Goal: Transaction & Acquisition: Purchase product/service

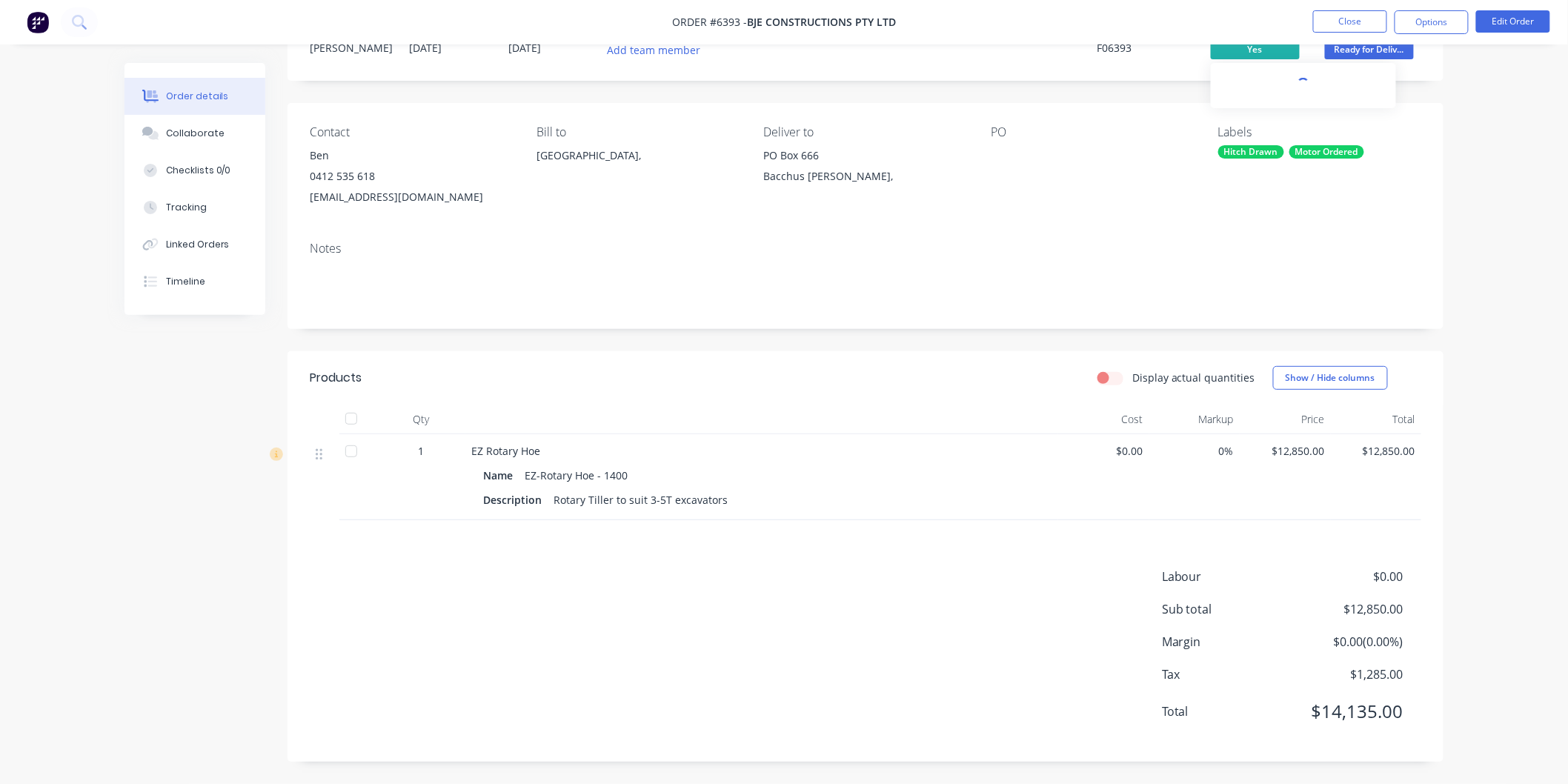
scroll to position [61, 0]
click at [1344, 20] on button "Close" at bounding box center [1350, 21] width 74 height 22
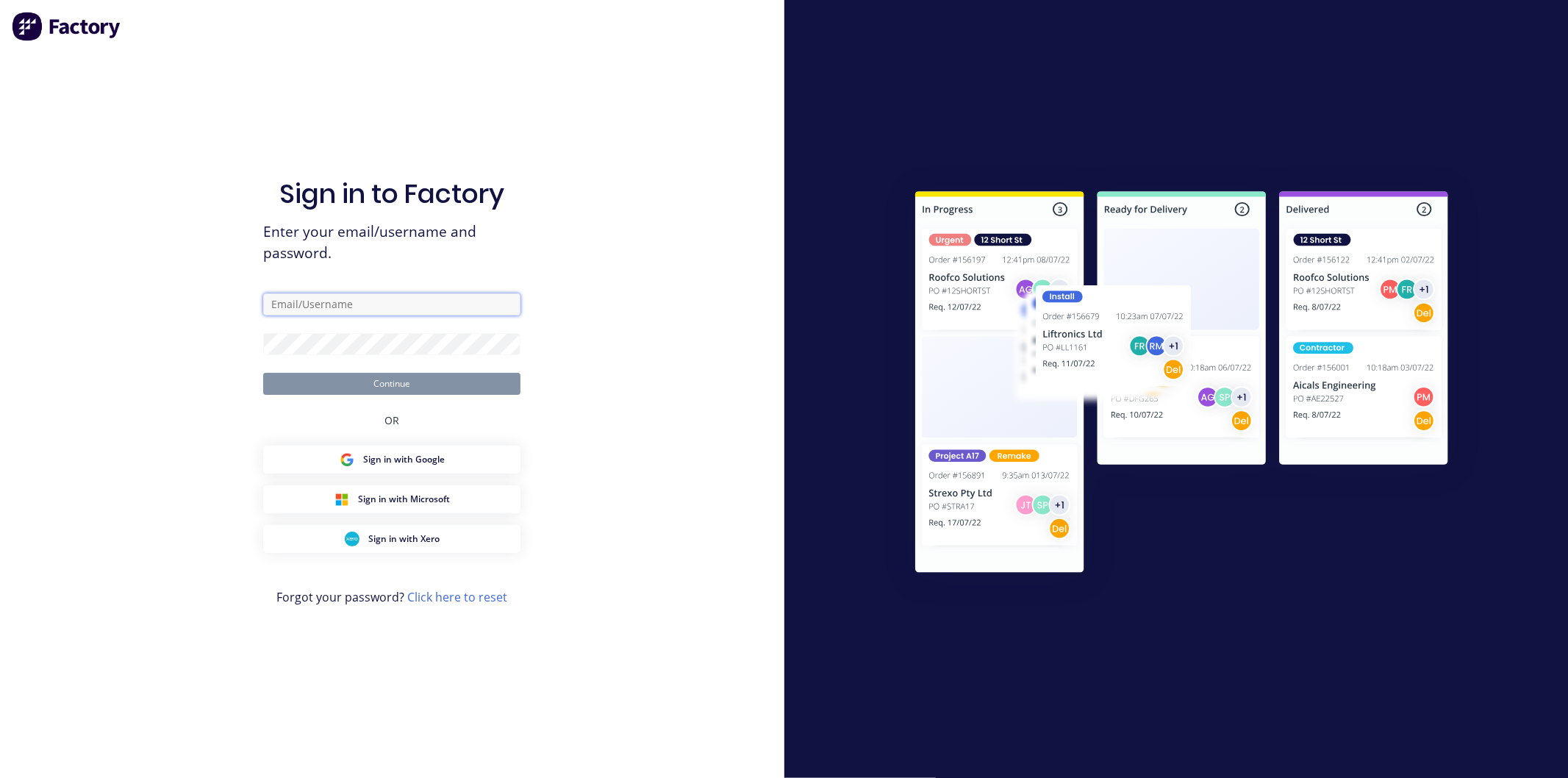
click at [324, 311] on input "text" at bounding box center [391, 304] width 257 height 22
type input "[PERSON_NAME][EMAIL_ADDRESS][DOMAIN_NAME]"
click at [263, 373] on button "Continue" at bounding box center [391, 384] width 257 height 22
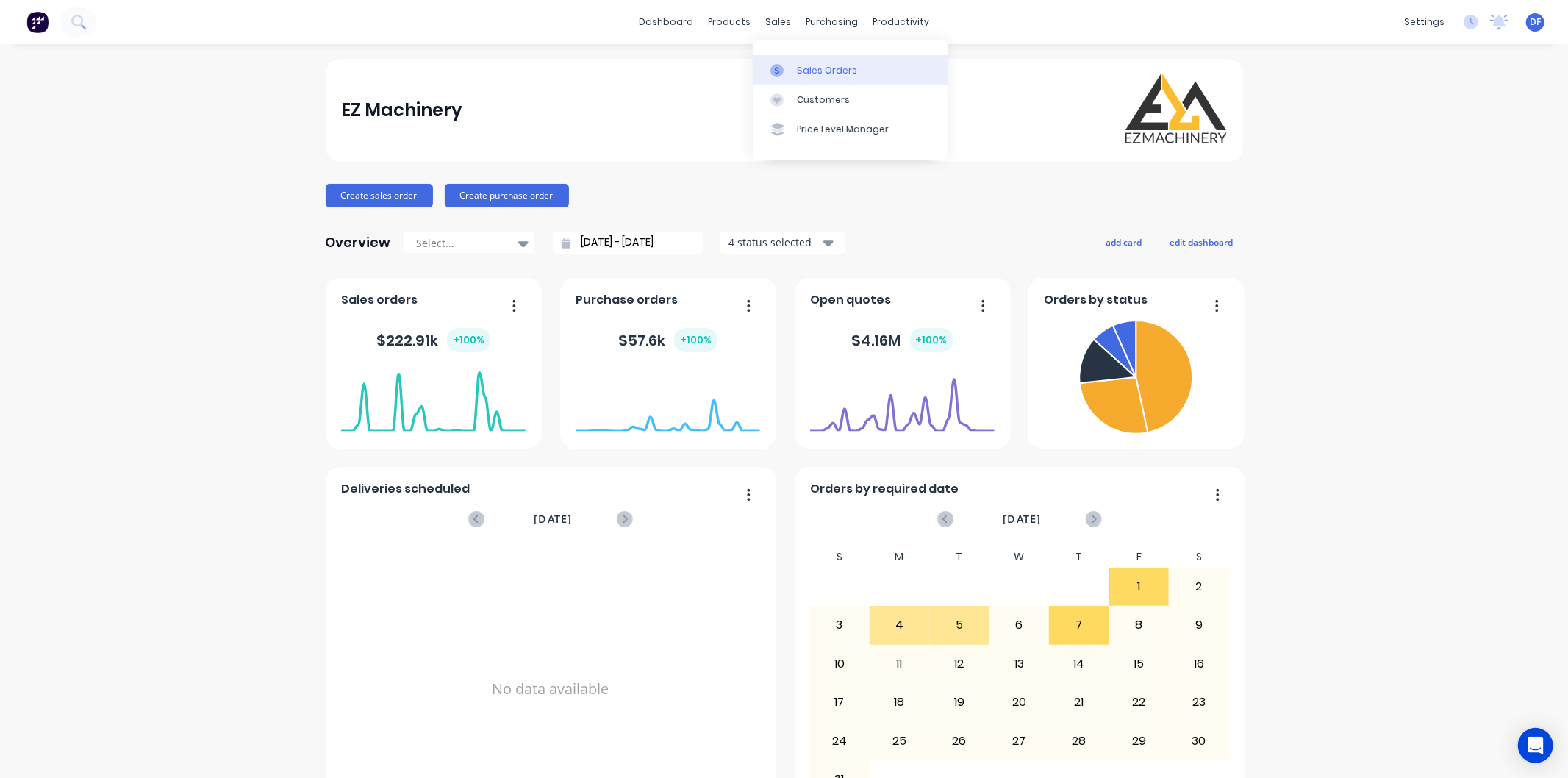
click at [833, 68] on div "Sales Orders" at bounding box center [828, 70] width 61 height 13
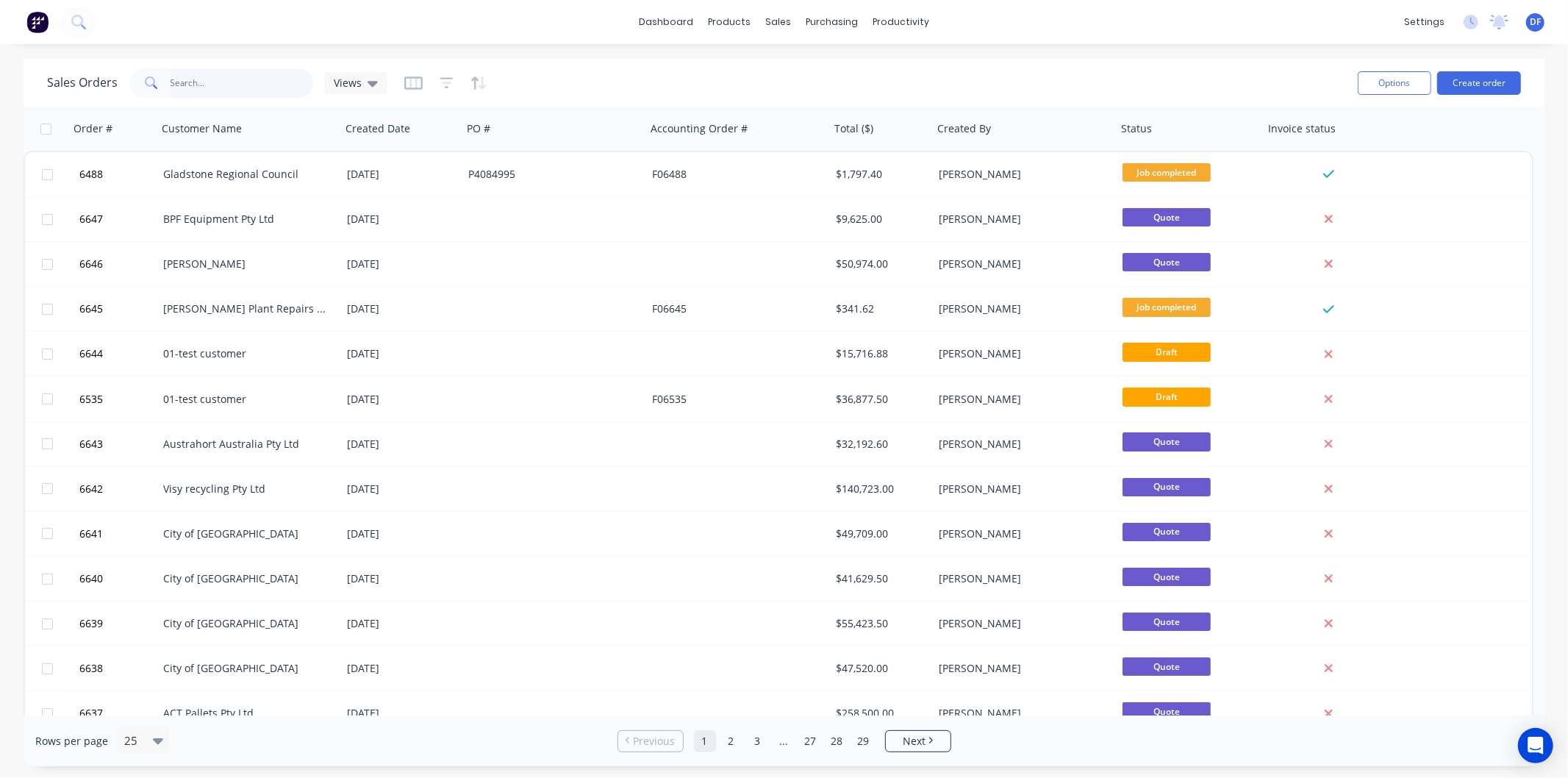
click at [203, 86] on input "text" at bounding box center [242, 83] width 143 height 30
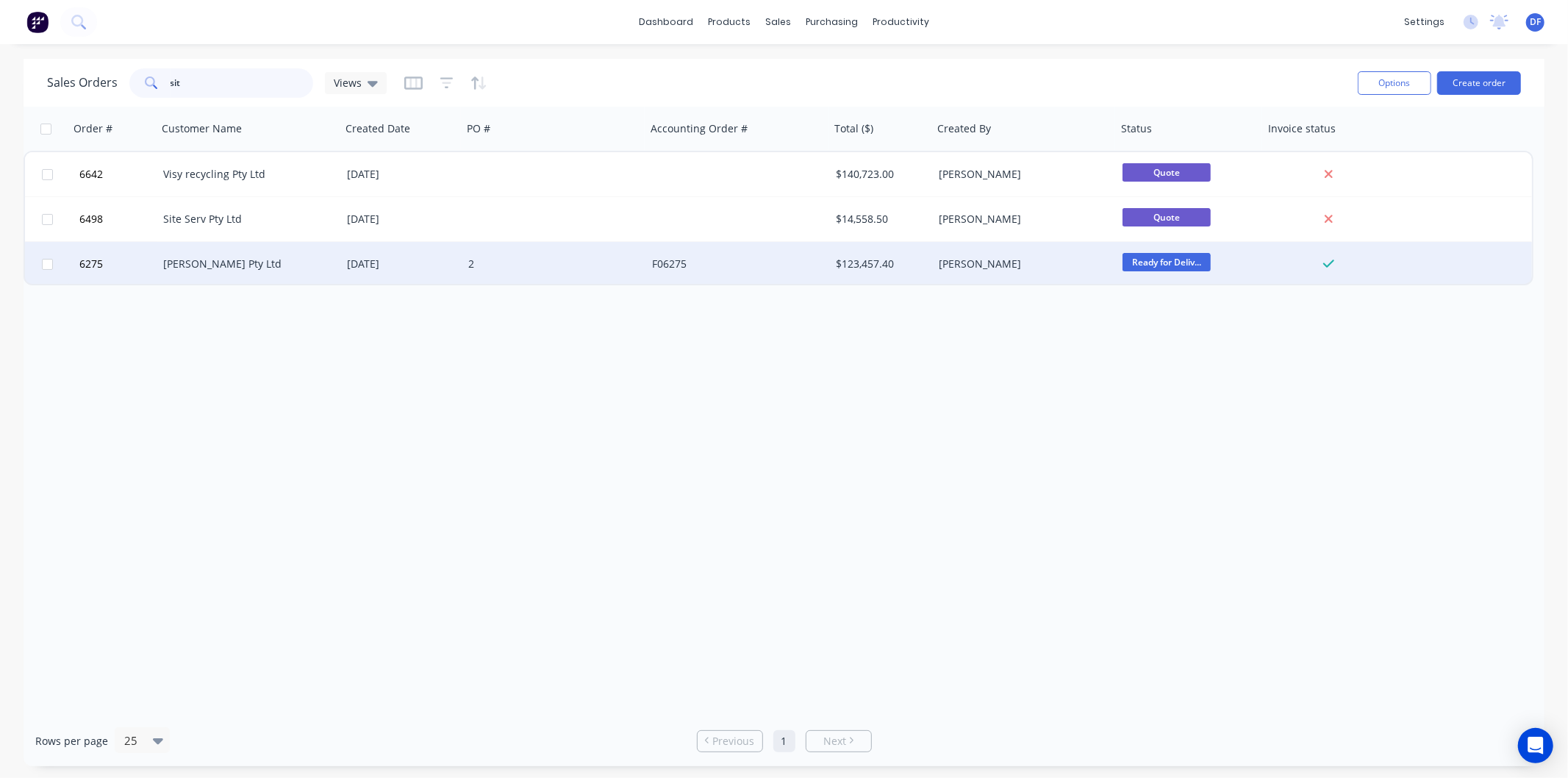
type input "sit"
click at [185, 275] on div "[PERSON_NAME] Pty Ltd" at bounding box center [249, 264] width 184 height 44
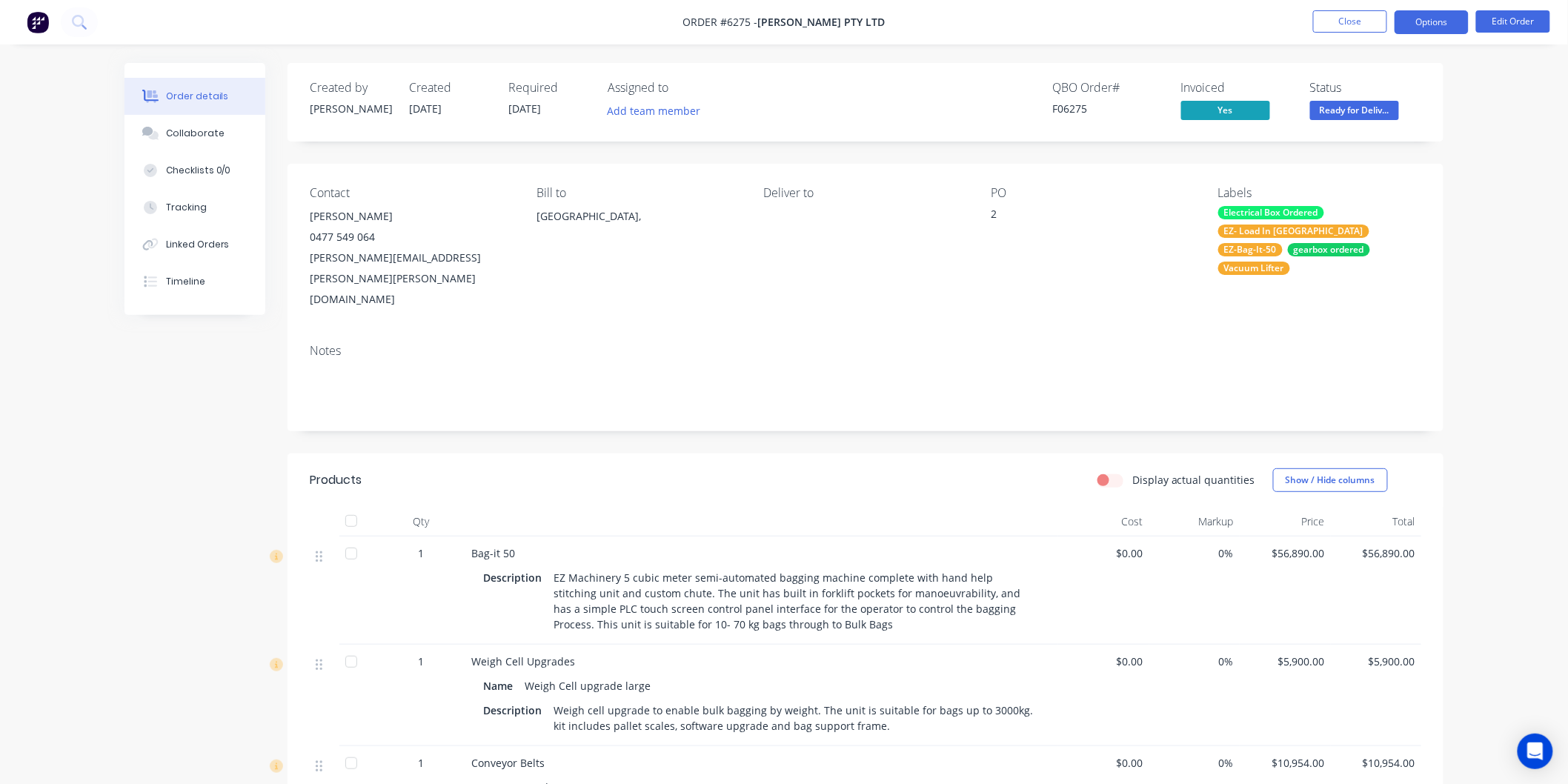
click at [1426, 16] on button "Options" at bounding box center [1432, 22] width 74 height 24
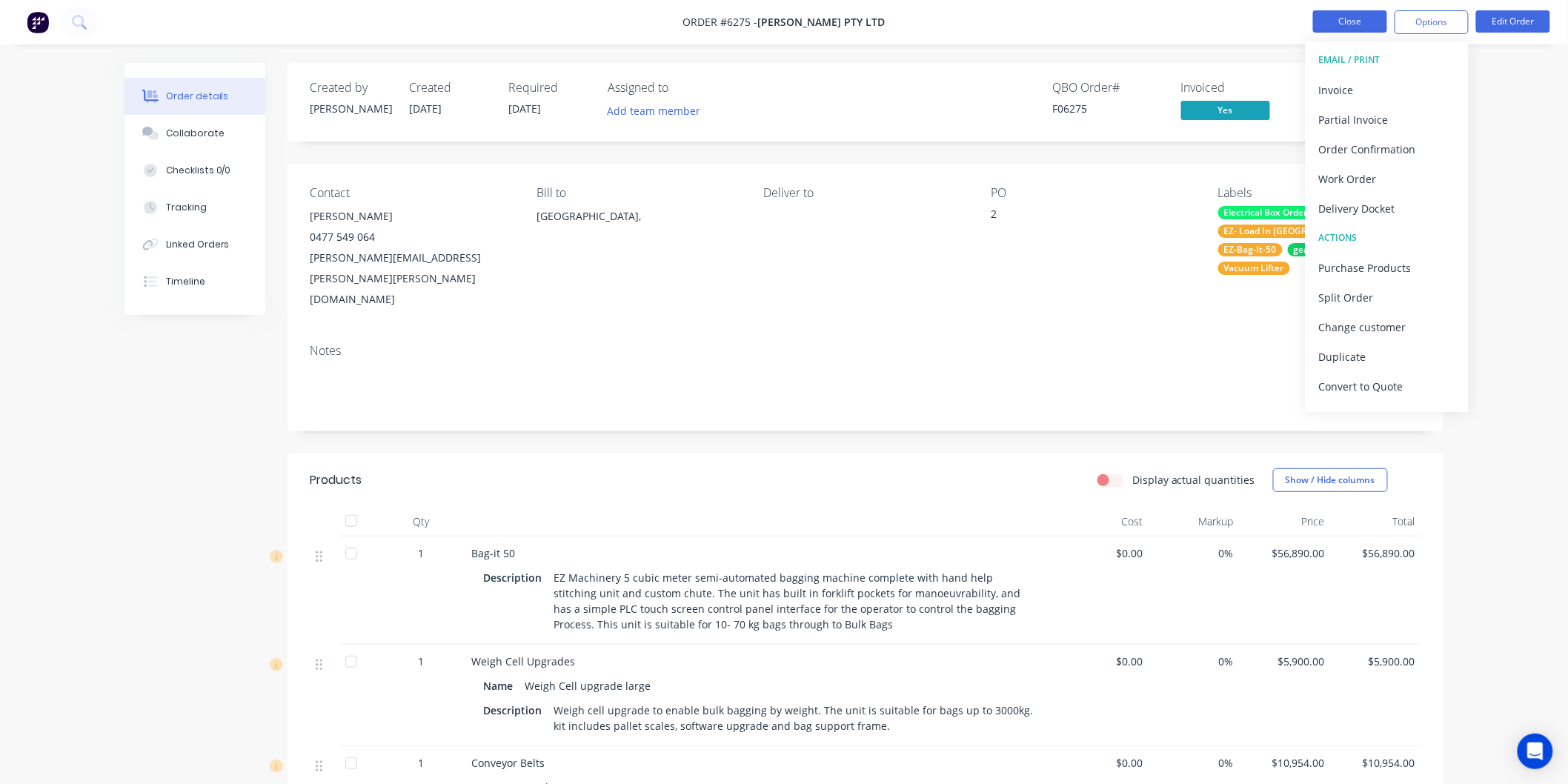
click at [1333, 13] on button "Close" at bounding box center [1350, 21] width 74 height 22
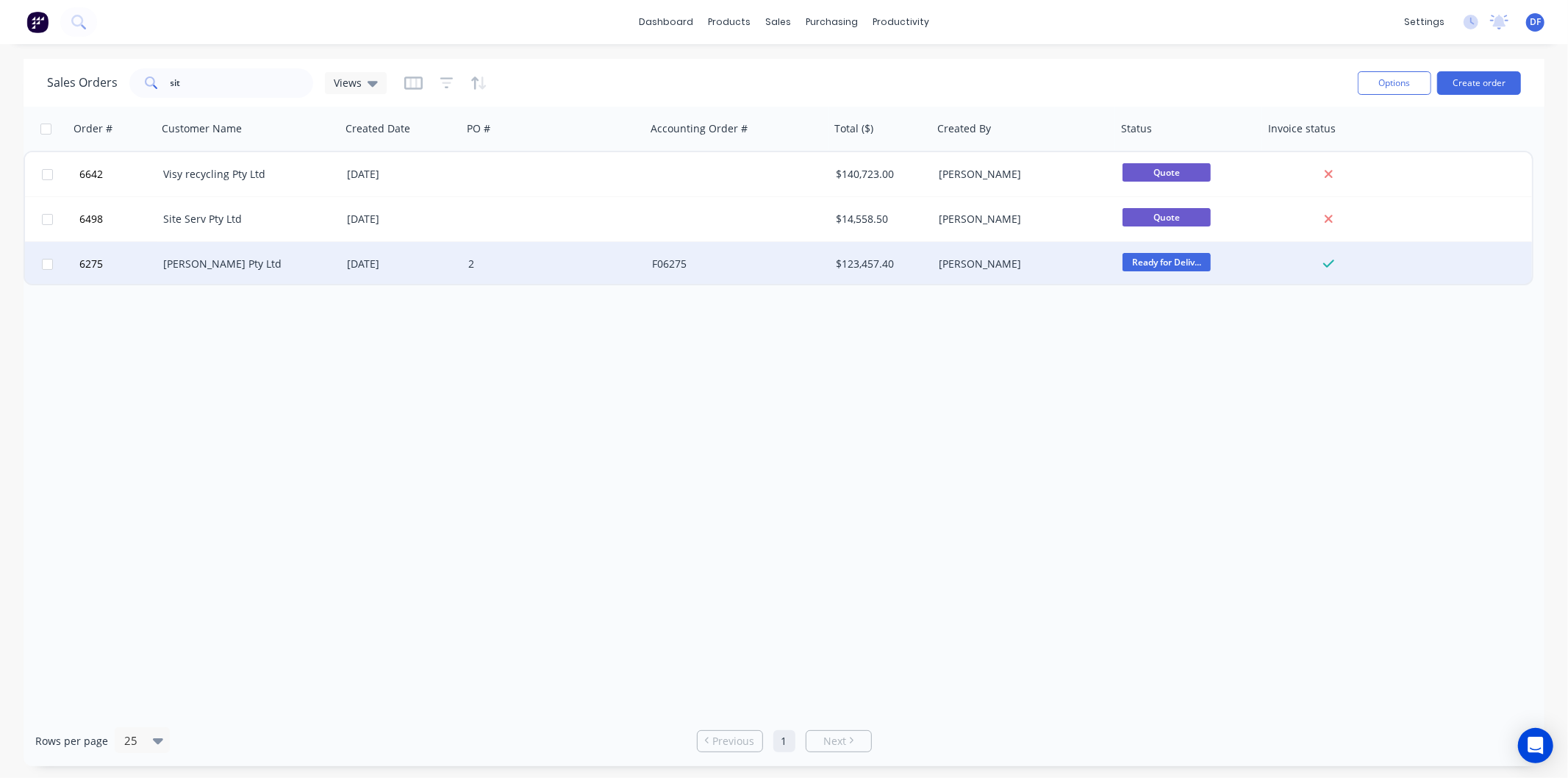
click at [189, 268] on div "[PERSON_NAME] Pty Ltd" at bounding box center [245, 264] width 163 height 15
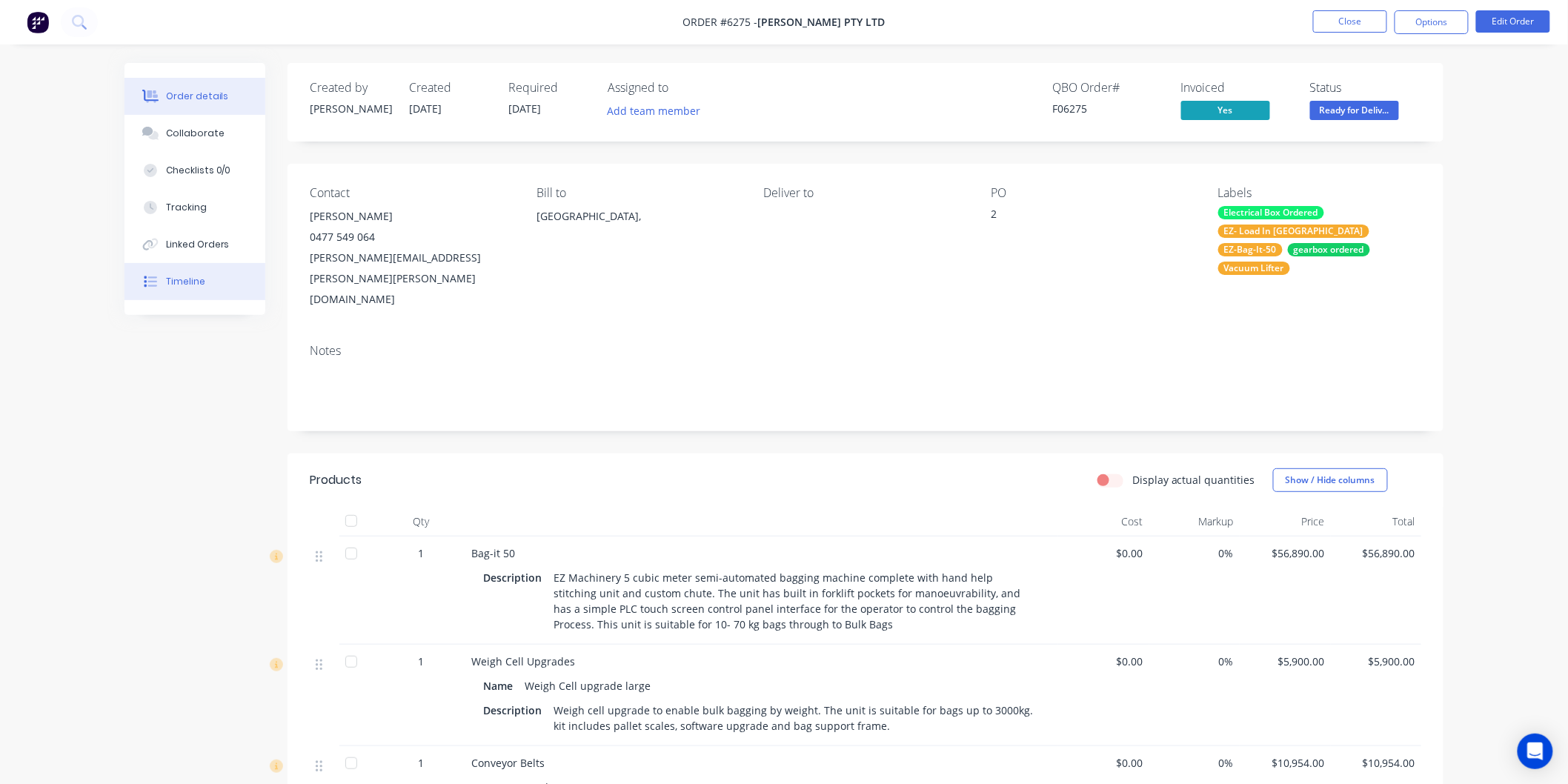
click at [189, 280] on div "Timeline" at bounding box center [186, 281] width 39 height 13
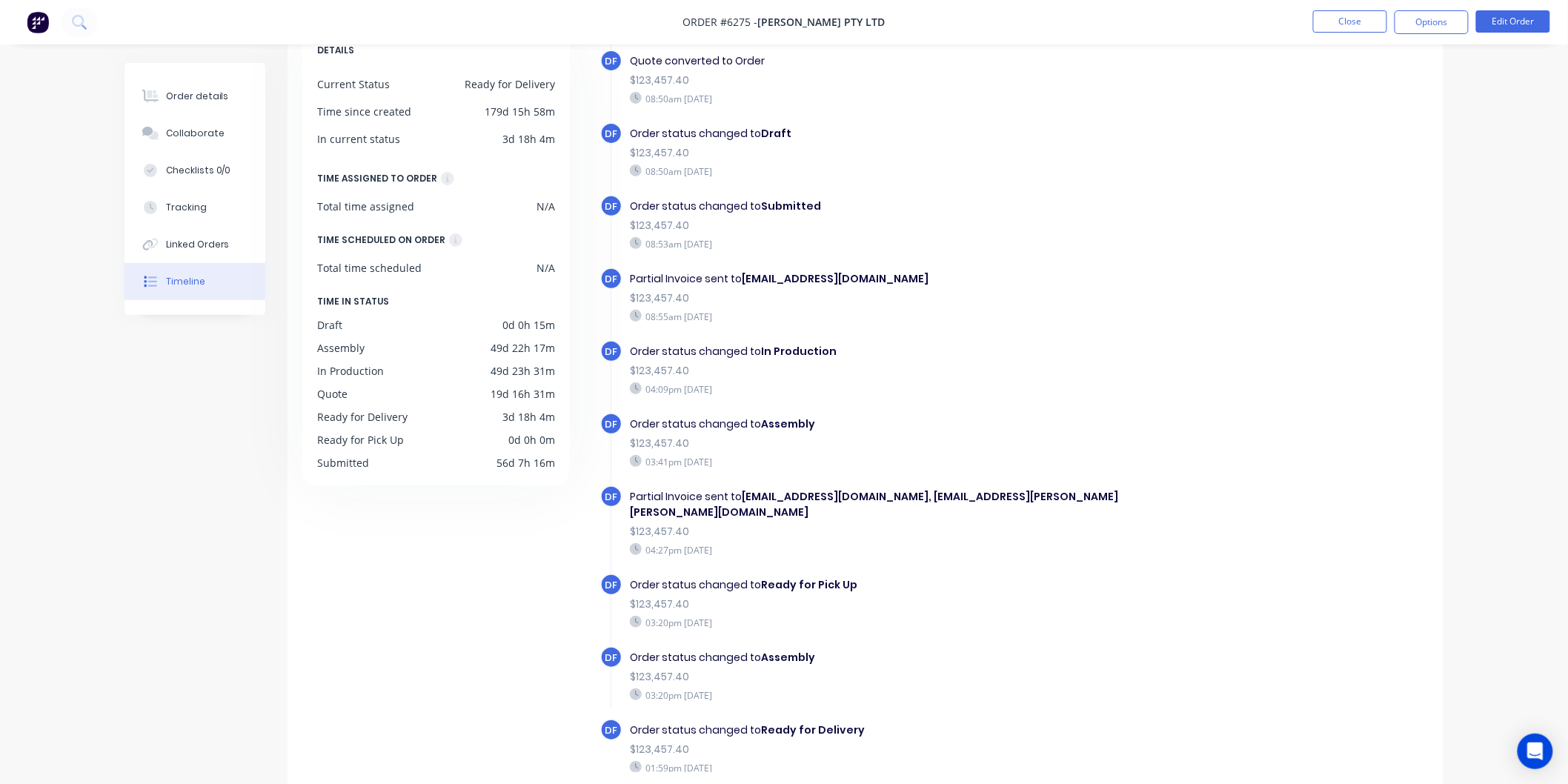
scroll to position [108, 0]
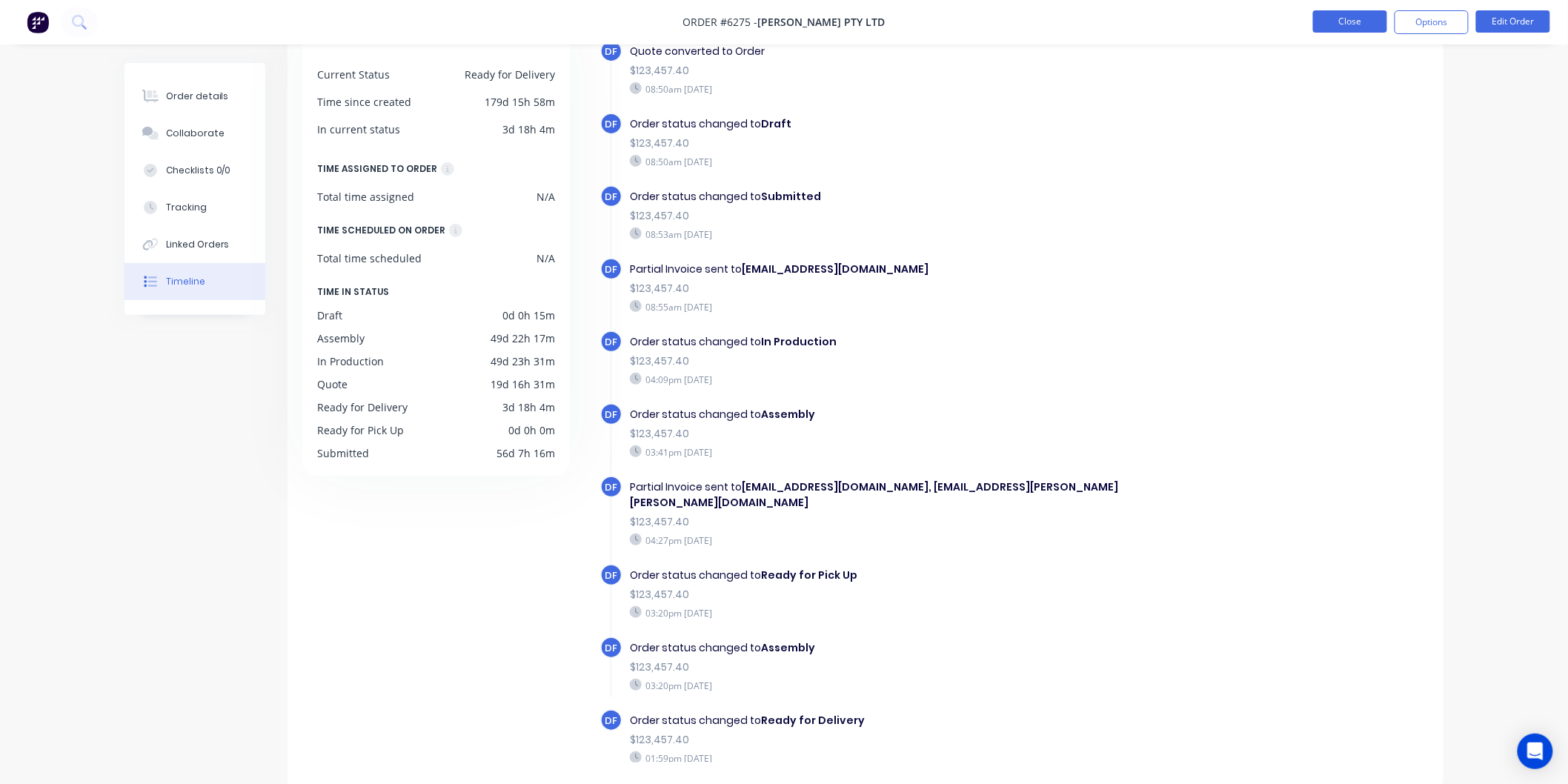
click at [1350, 23] on button "Close" at bounding box center [1350, 21] width 74 height 22
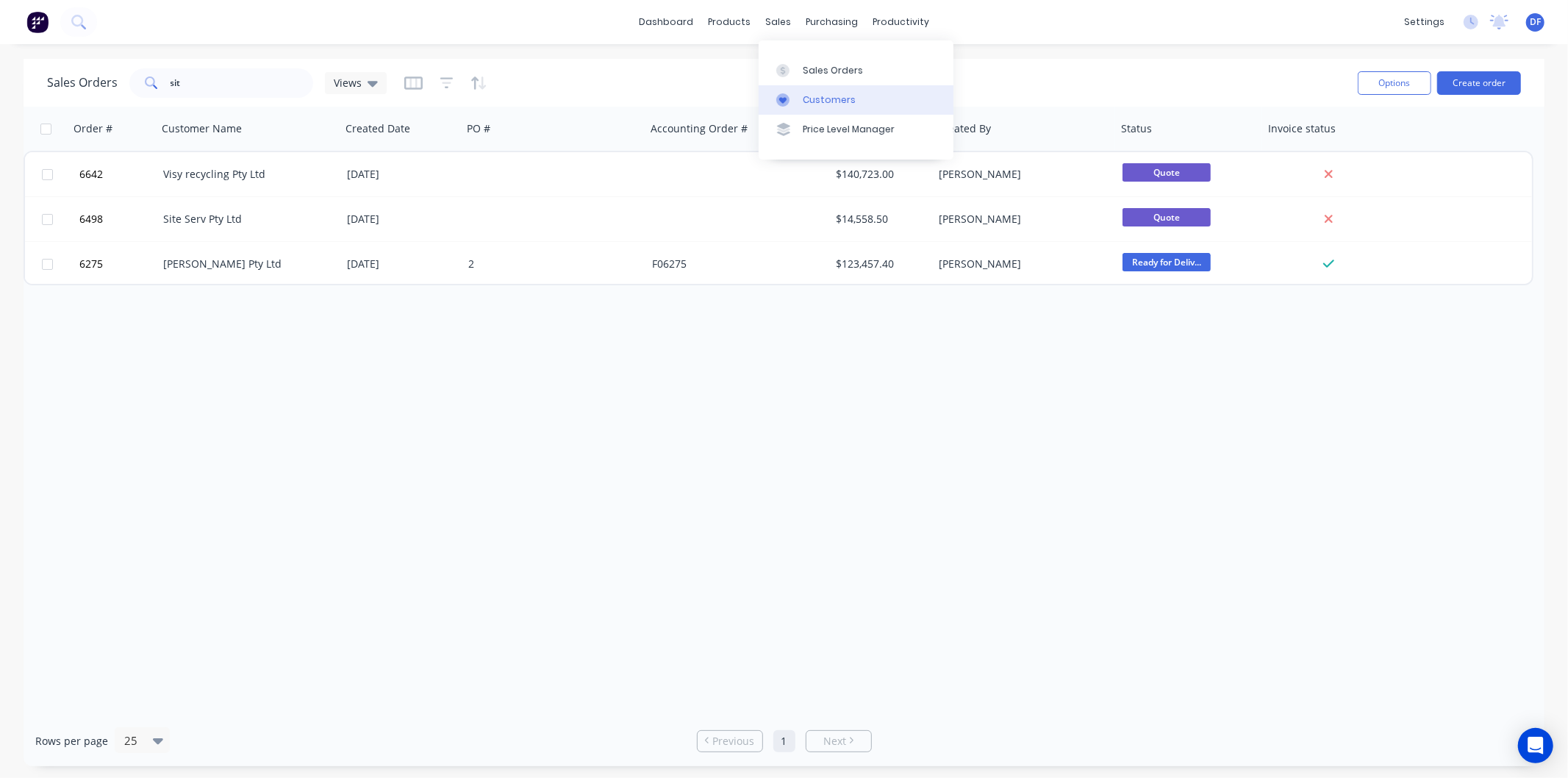
click at [804, 98] on div "Customers" at bounding box center [829, 100] width 53 height 13
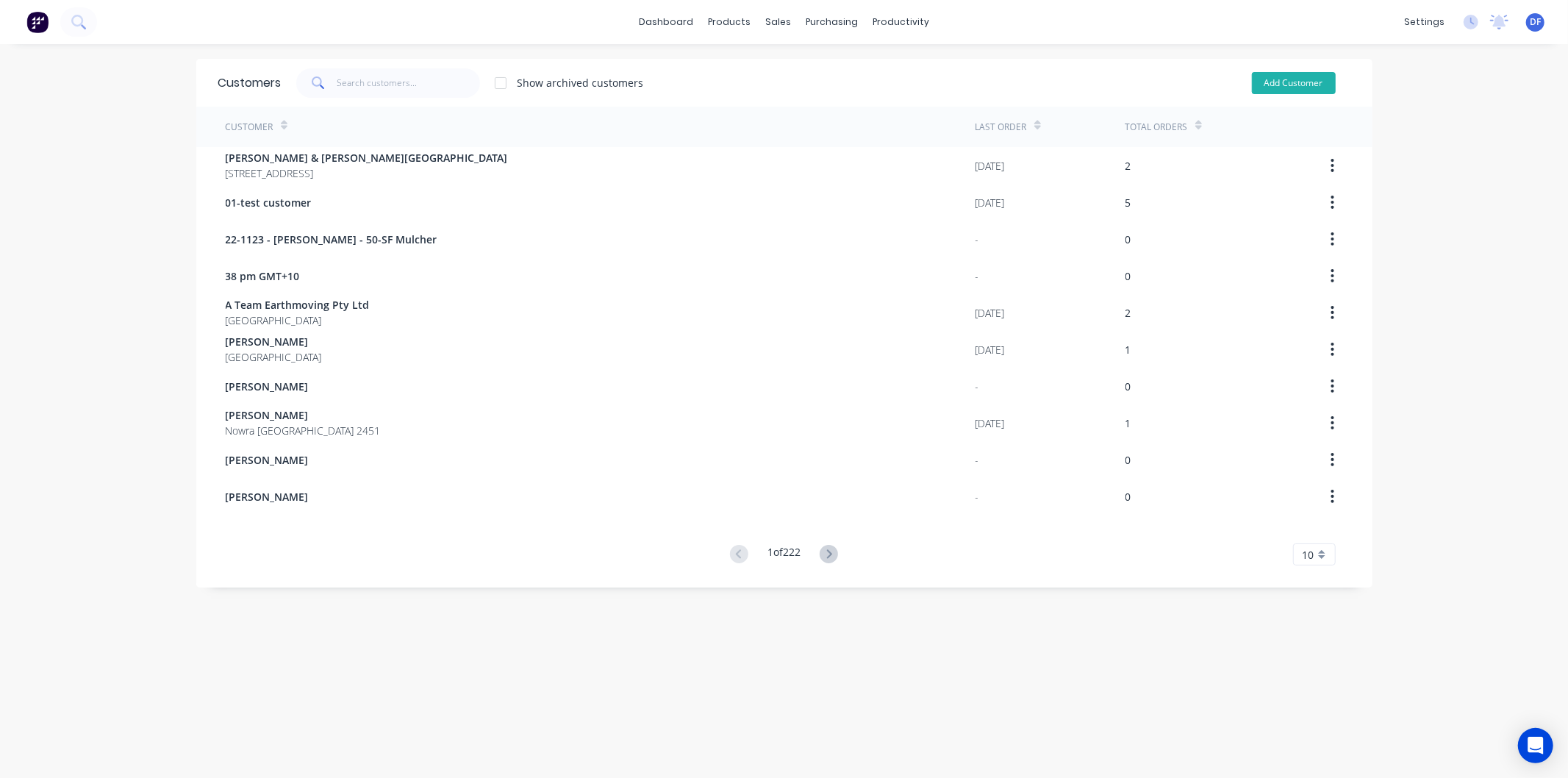
click at [1274, 76] on button "Add Customer" at bounding box center [1294, 83] width 84 height 22
select select "AU"
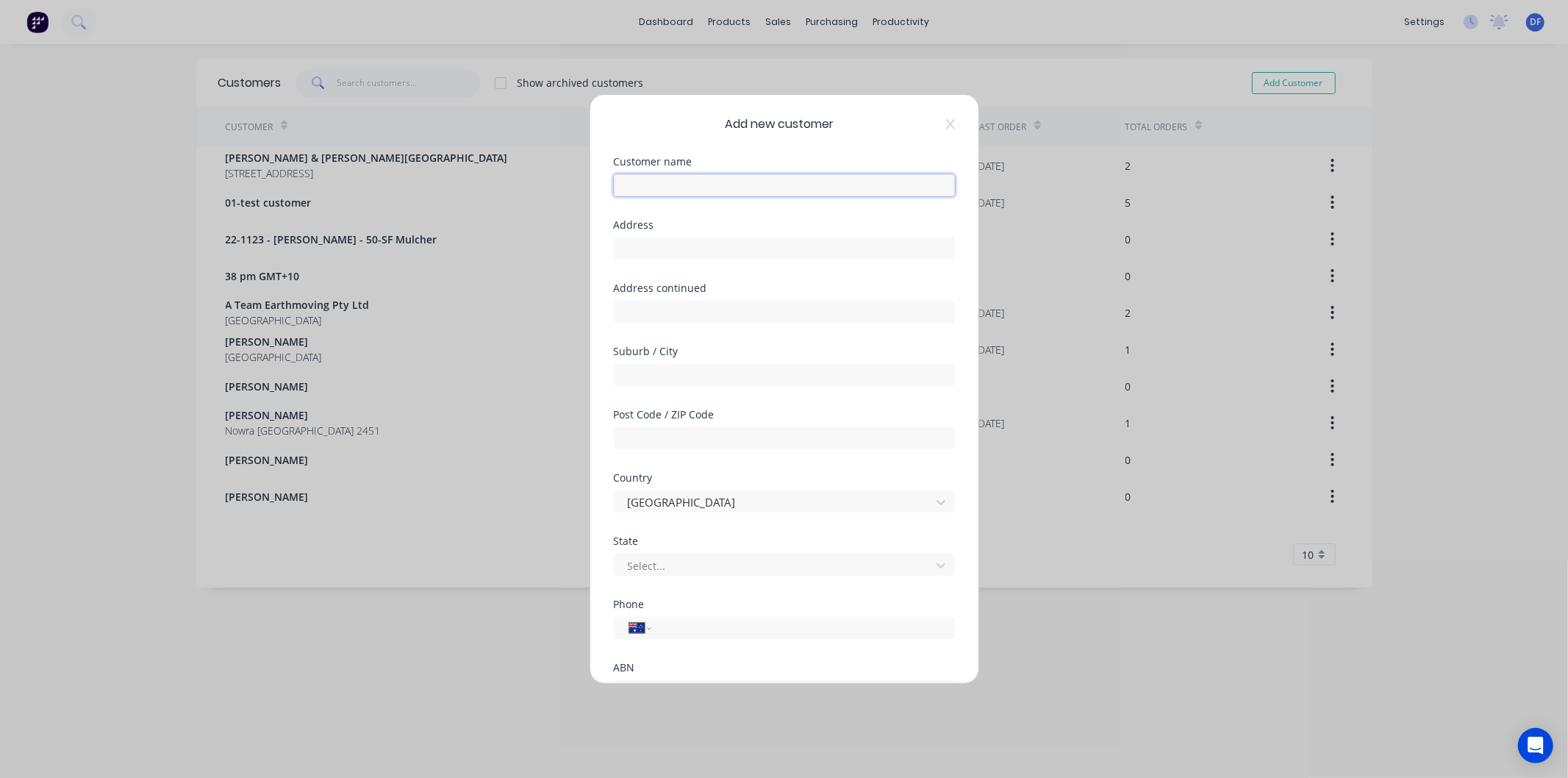
click at [688, 187] on input "text" at bounding box center [784, 185] width 341 height 22
drag, startPoint x: 625, startPoint y: 185, endPoint x: 638, endPoint y: 158, distance: 30.0
click at [625, 184] on input "lochlan" at bounding box center [784, 185] width 341 height 22
type input "Lochlan"
click at [675, 629] on input "tel" at bounding box center [800, 629] width 277 height 17
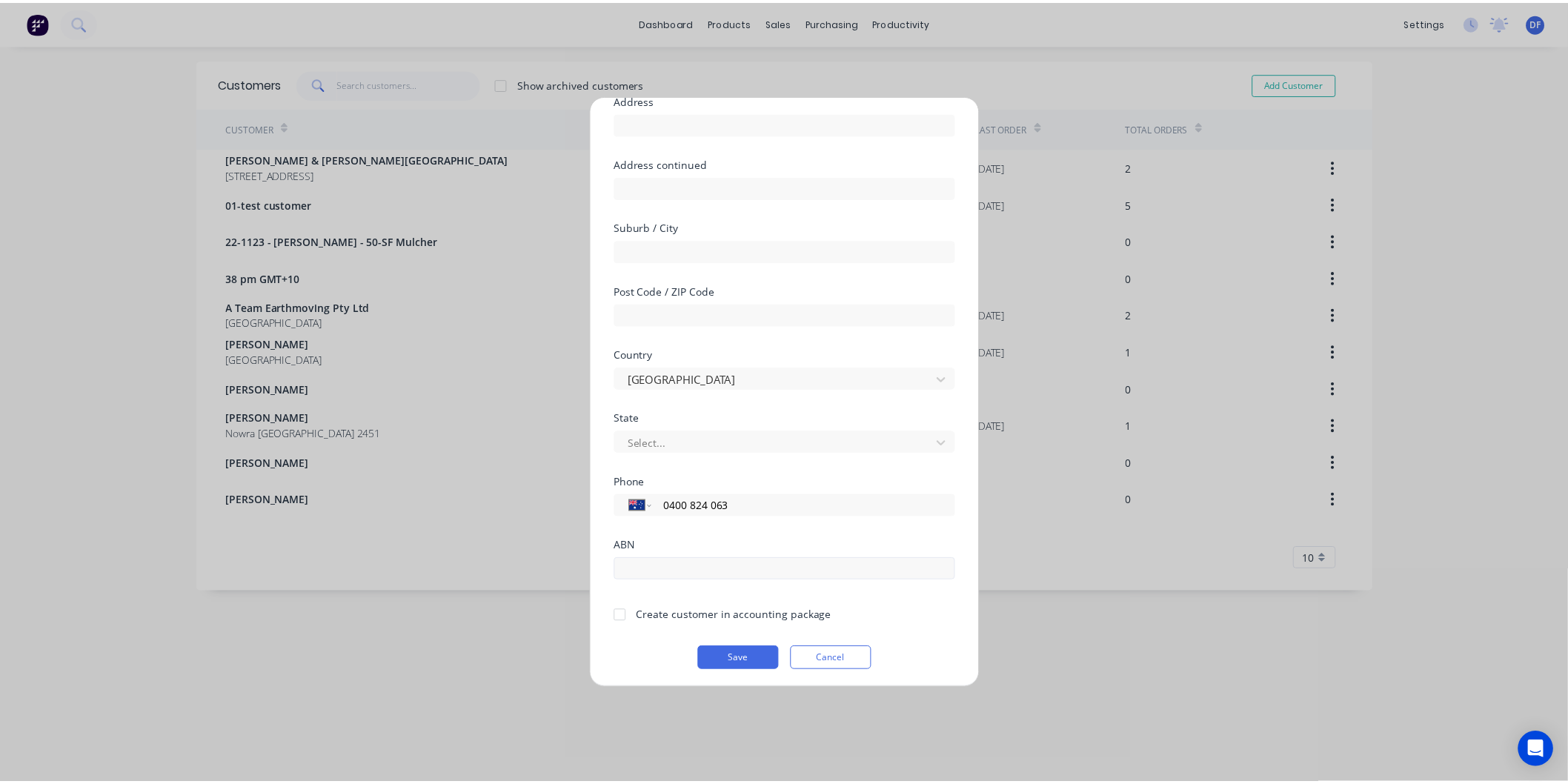
scroll to position [129, 0]
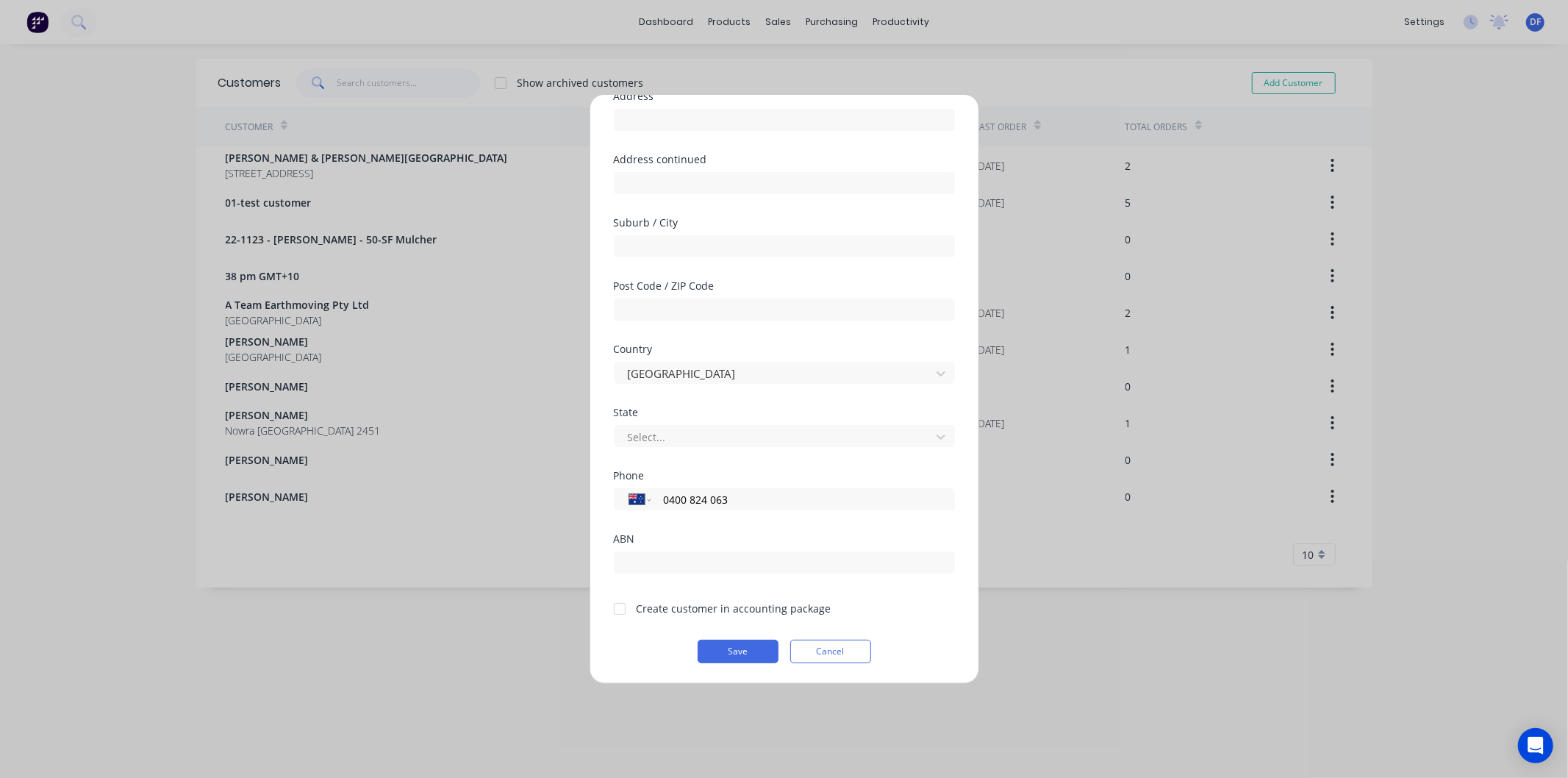
type input "0400 824 063"
click at [621, 607] on div at bounding box center [620, 609] width 30 height 30
click at [718, 647] on button "Save" at bounding box center [738, 651] width 81 height 23
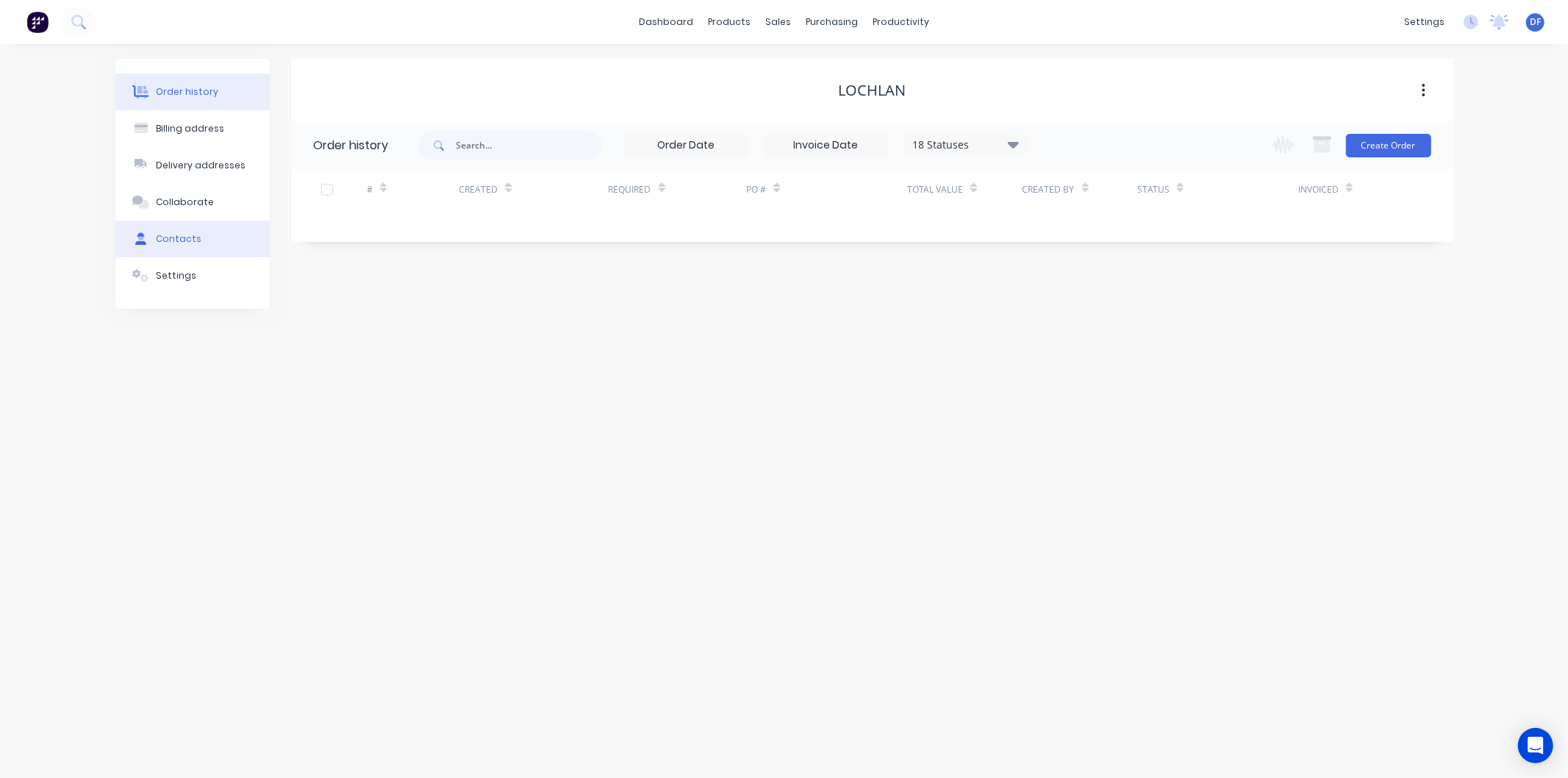
click at [165, 239] on div "Contacts" at bounding box center [178, 239] width 46 height 13
click at [1413, 145] on button "Add contact" at bounding box center [1408, 145] width 68 height 22
select select "AU"
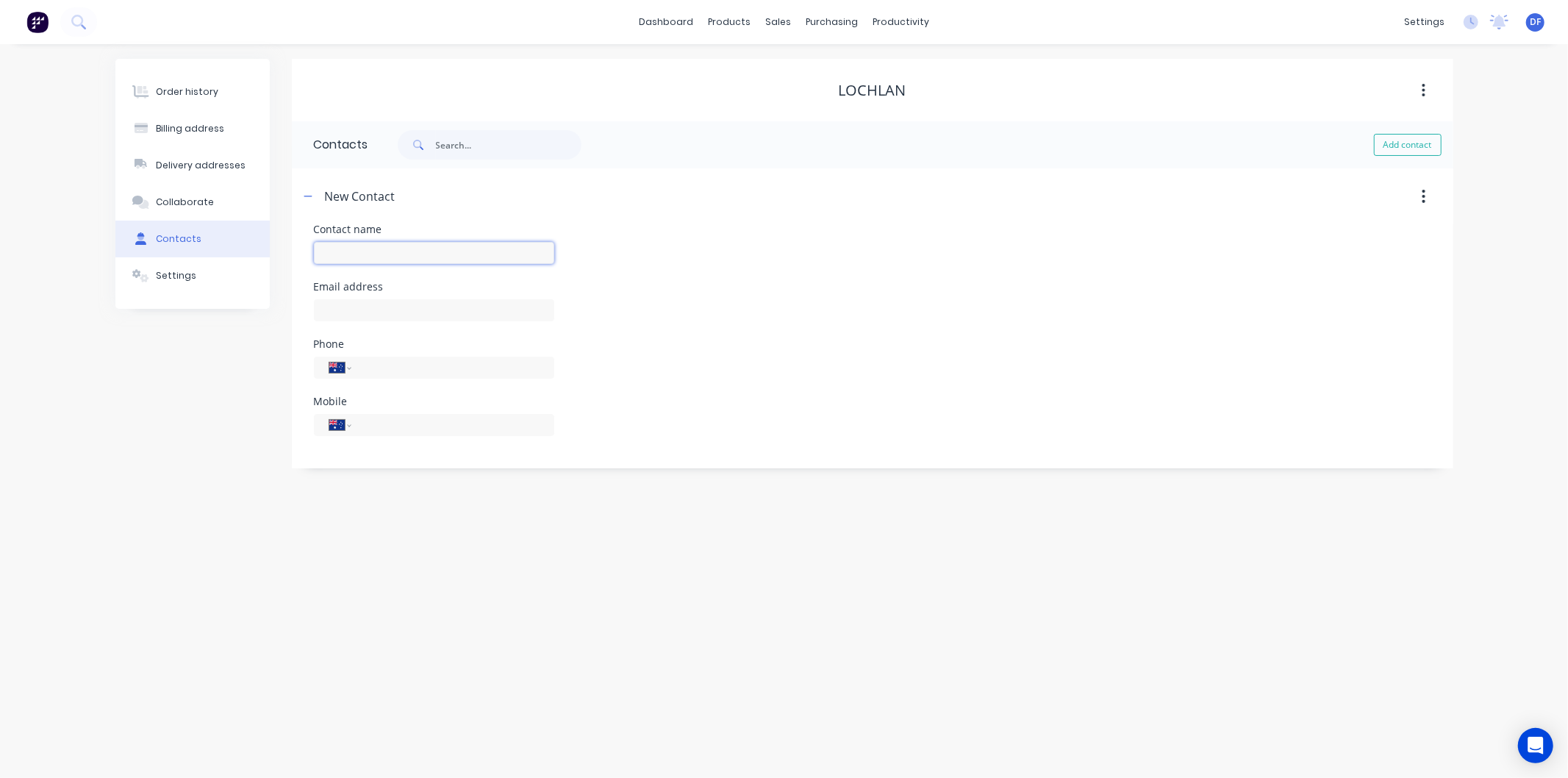
click at [331, 242] on input "text" at bounding box center [434, 253] width 240 height 22
type input "Lochlan"
select select "AU"
click at [333, 310] on input "text" at bounding box center [434, 310] width 240 height 22
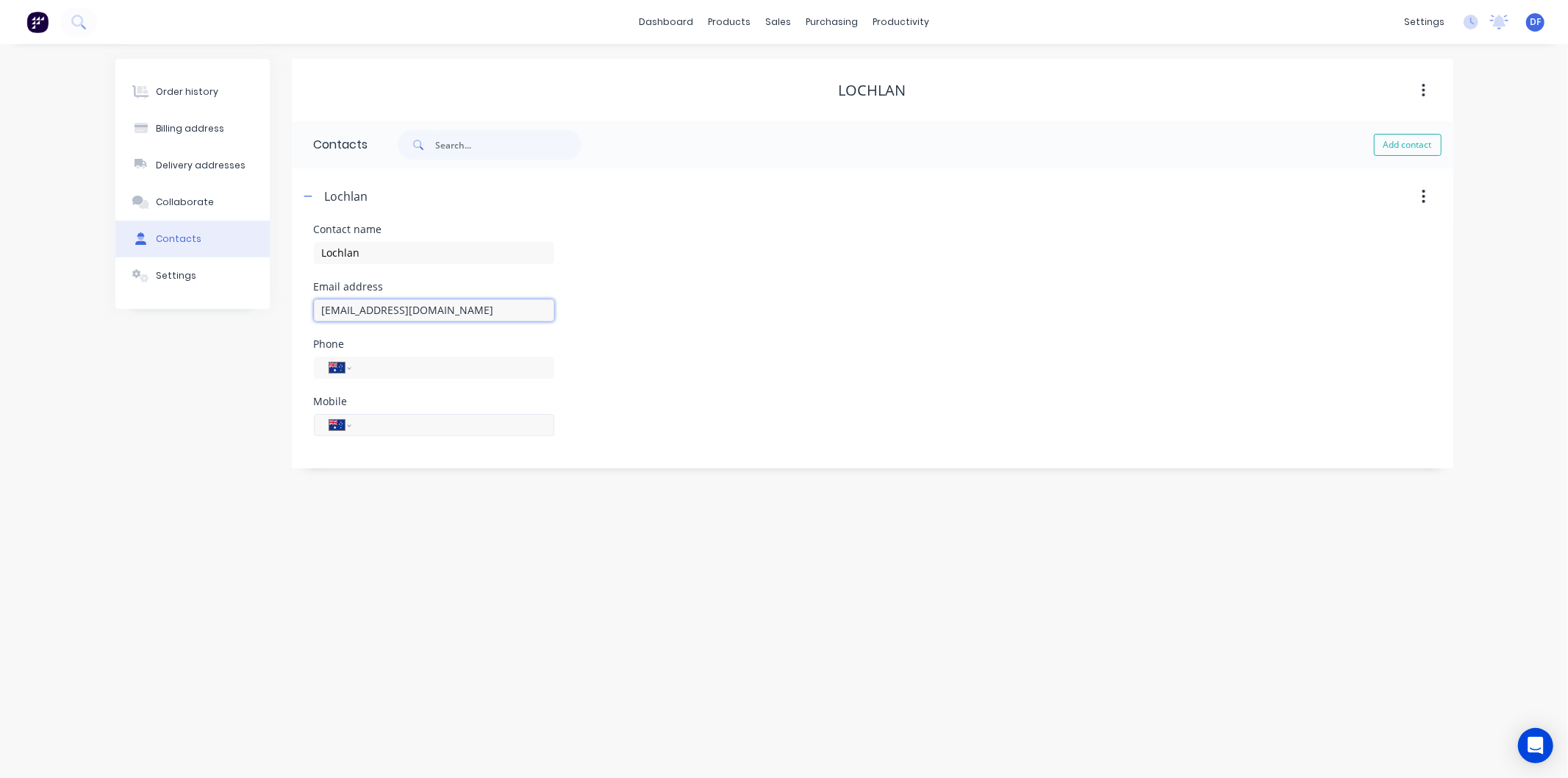
type input "[EMAIL_ADDRESS][DOMAIN_NAME]"
click at [366, 425] on input "tel" at bounding box center [450, 425] width 177 height 17
type input "0400 824 063"
click at [497, 528] on div "Order history Billing address Delivery addresses Collaborate Contacts Settings …" at bounding box center [784, 411] width 1568 height 734
click at [182, 87] on div "Order history" at bounding box center [187, 92] width 62 height 13
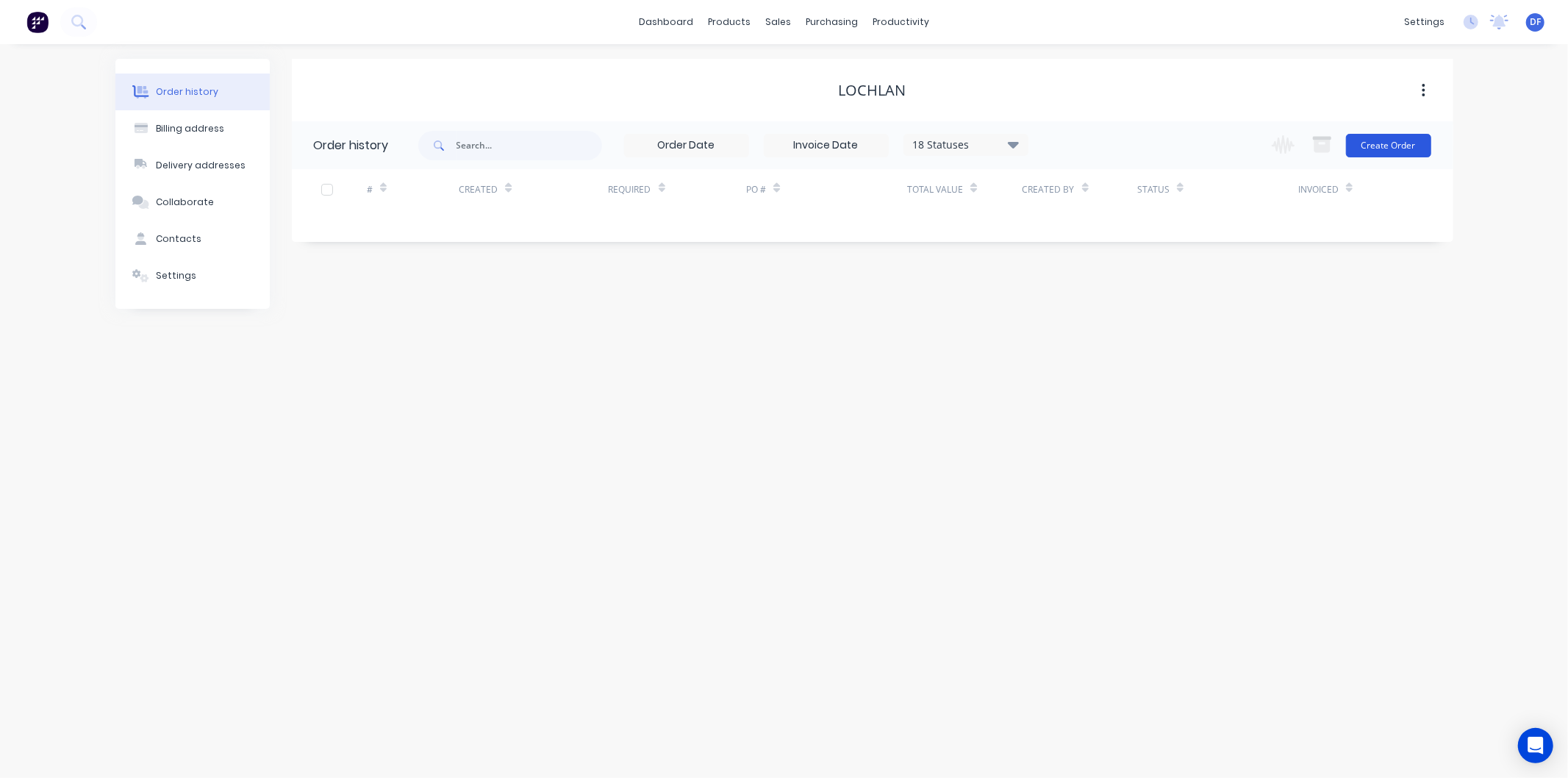
click at [1392, 145] on button "Create Order" at bounding box center [1389, 145] width 86 height 23
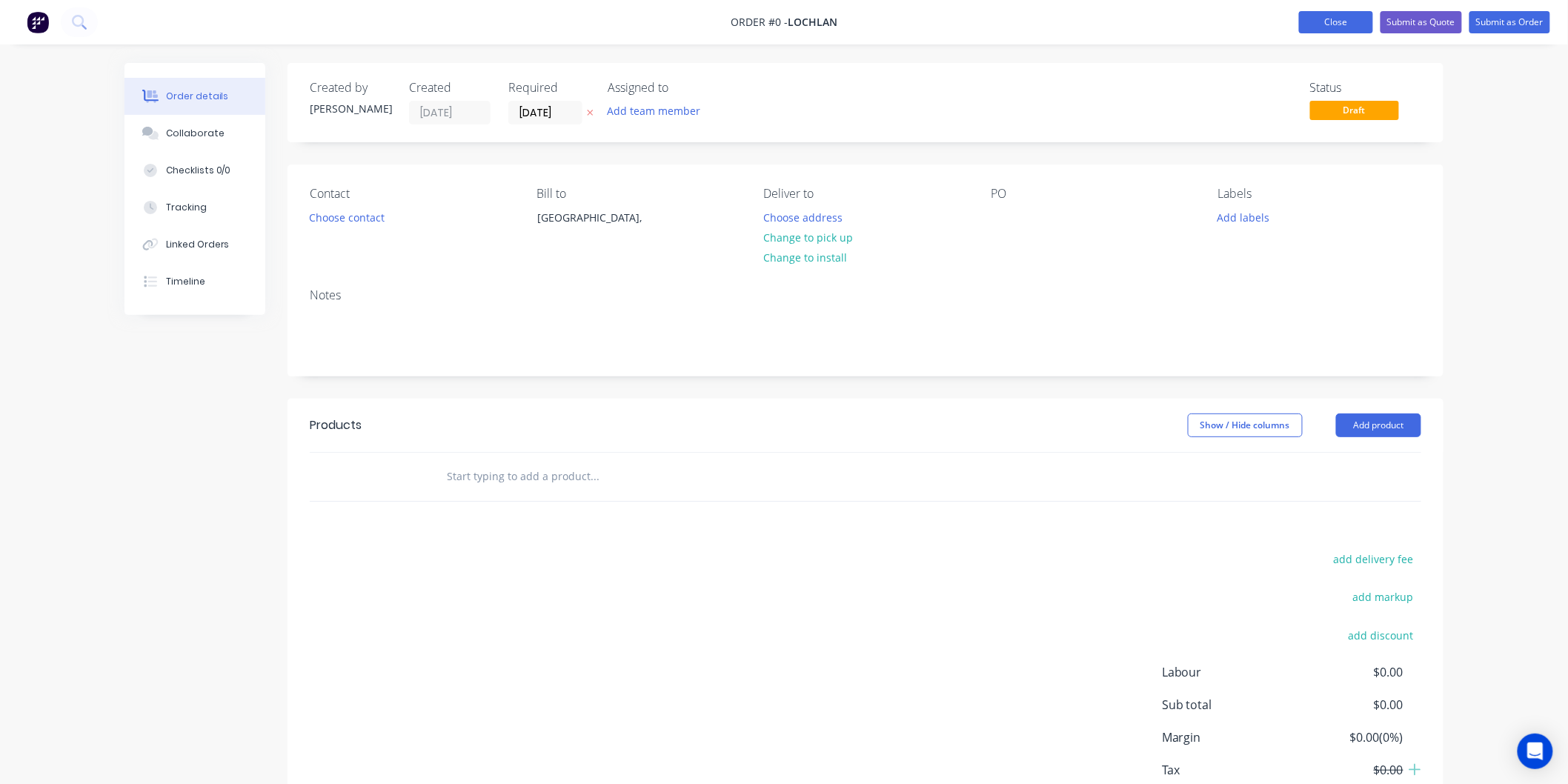
click at [1344, 25] on button "Close" at bounding box center [1336, 22] width 74 height 22
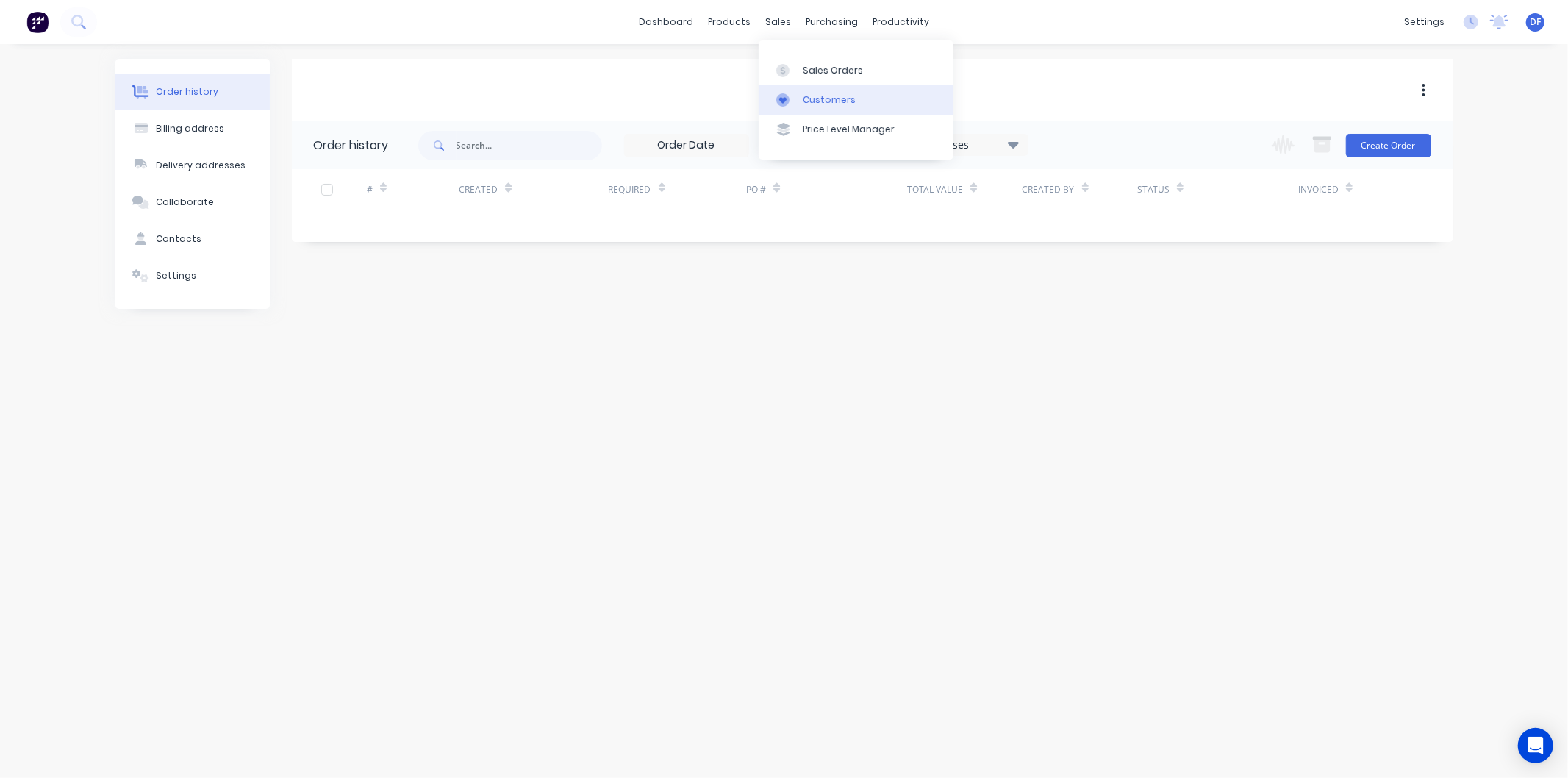
click at [814, 93] on div "Customers" at bounding box center [829, 100] width 53 height 13
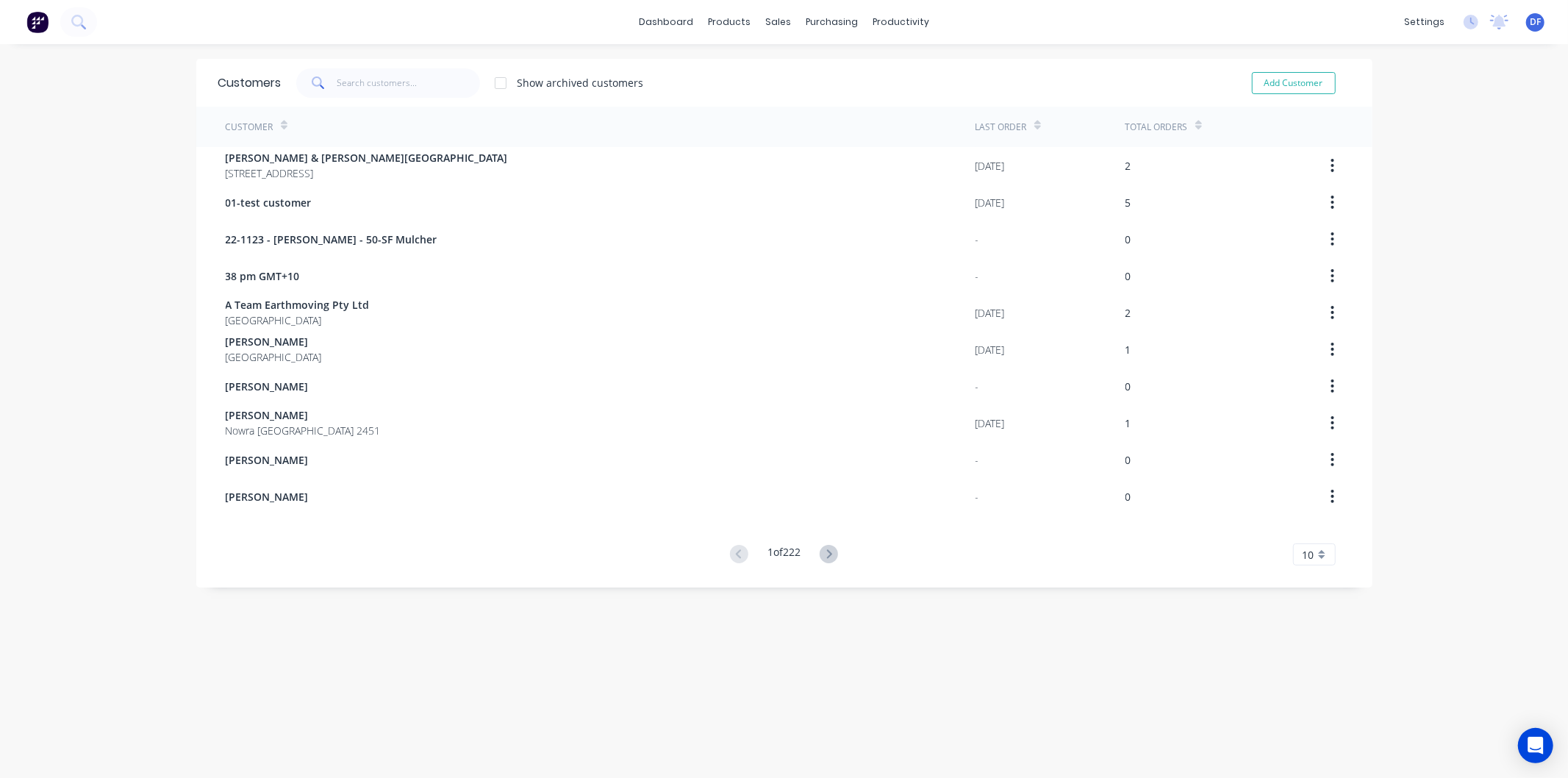
click at [333, 67] on div "Customers Show archived customers Add Customer" at bounding box center [784, 82] width 1176 height 47
click at [337, 79] on input "text" at bounding box center [408, 83] width 143 height 30
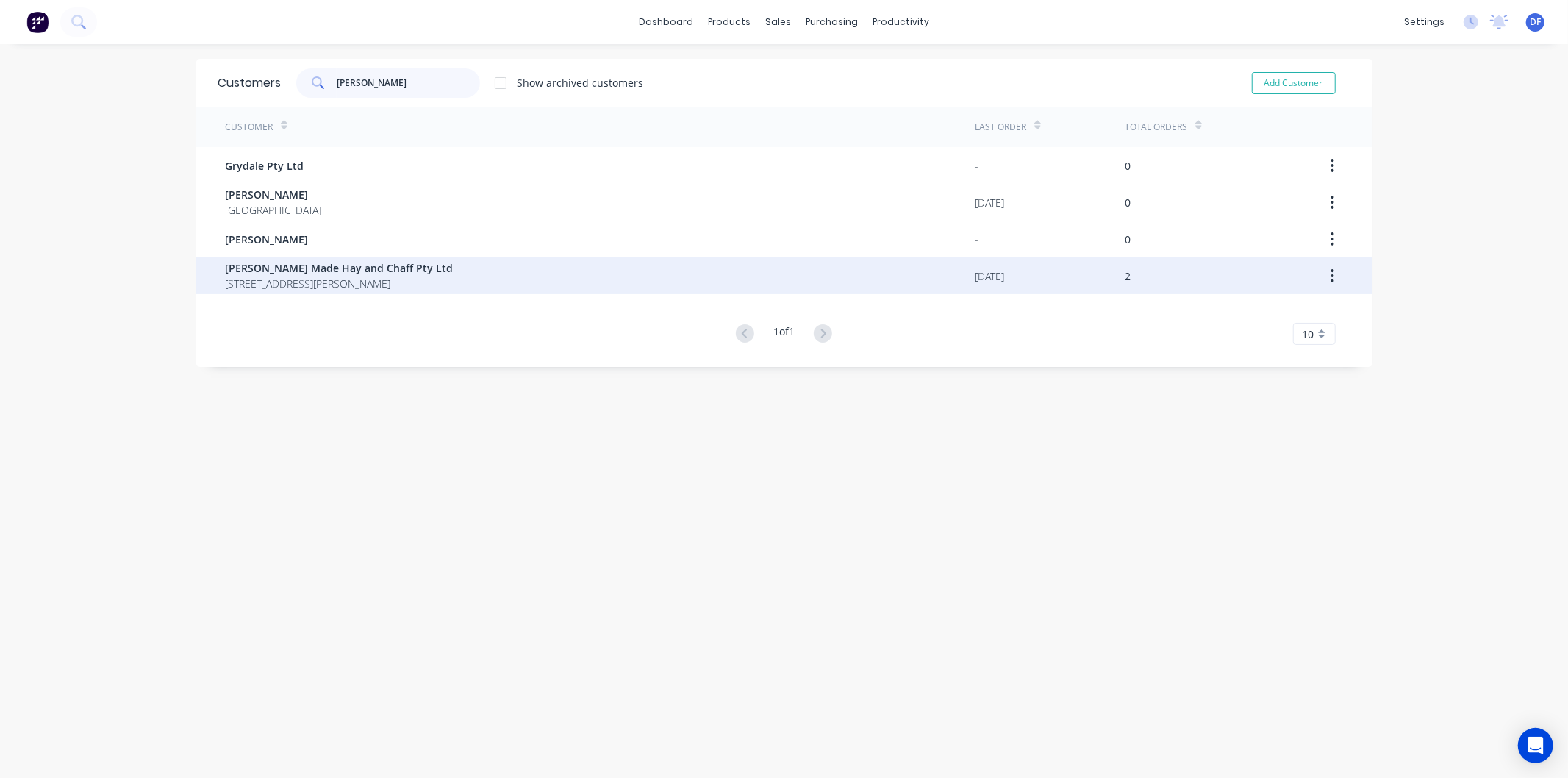
type input "[PERSON_NAME]"
click at [310, 265] on span "[PERSON_NAME] Made Hay and Chaff Pty Ltd" at bounding box center [339, 268] width 228 height 16
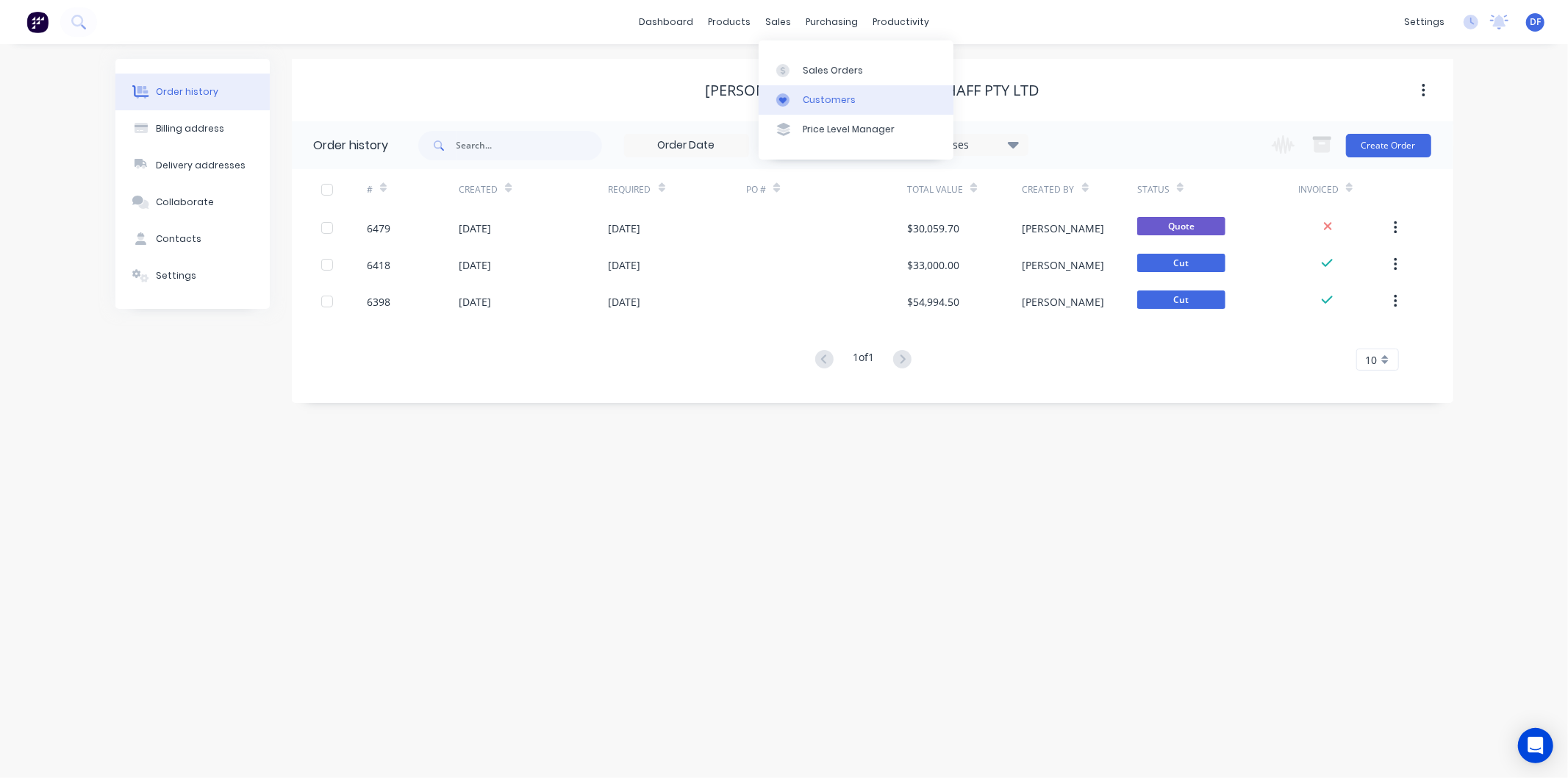
click at [805, 100] on div "Customers" at bounding box center [829, 100] width 53 height 13
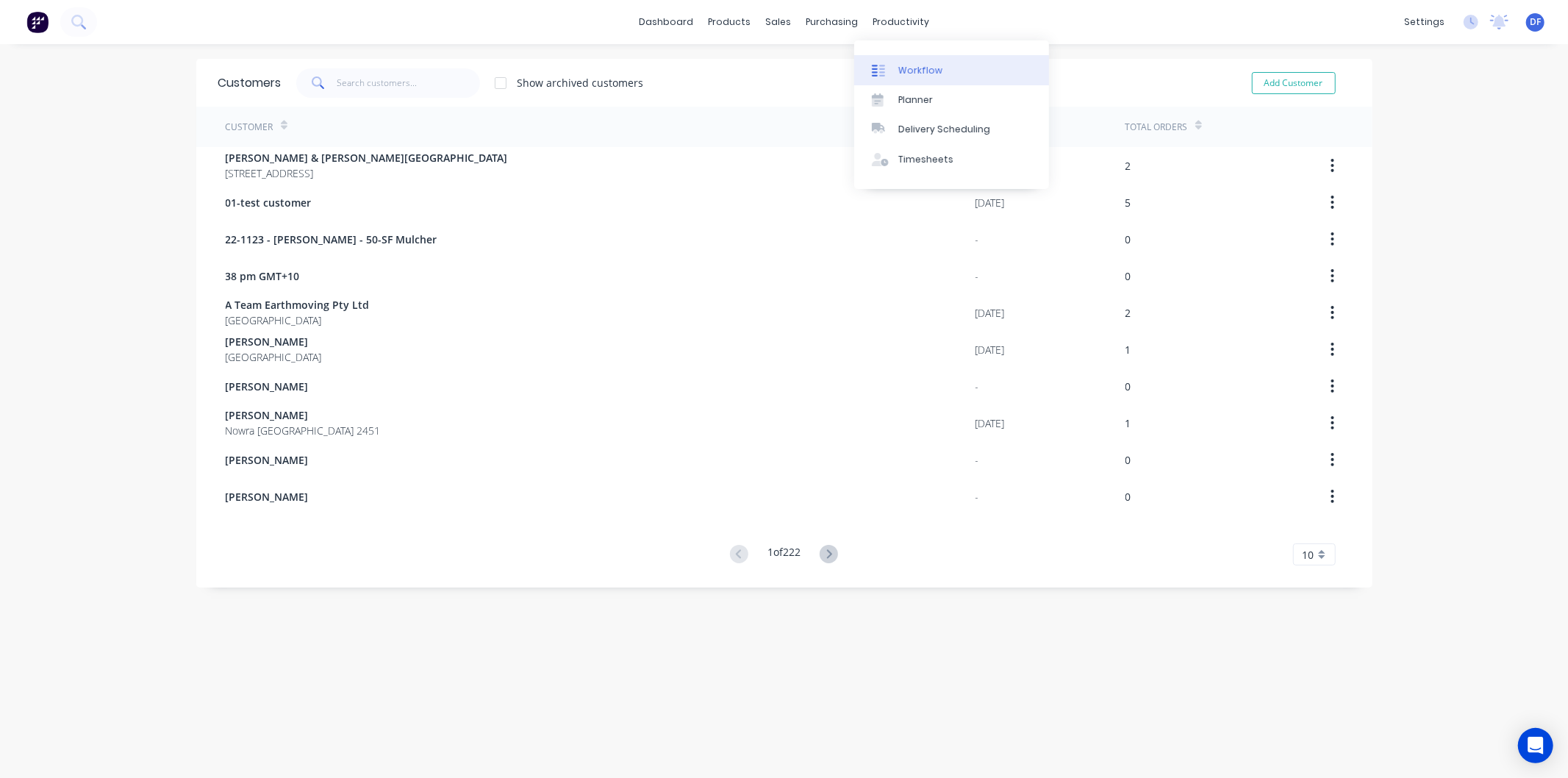
click at [905, 67] on div "Workflow" at bounding box center [920, 70] width 44 height 13
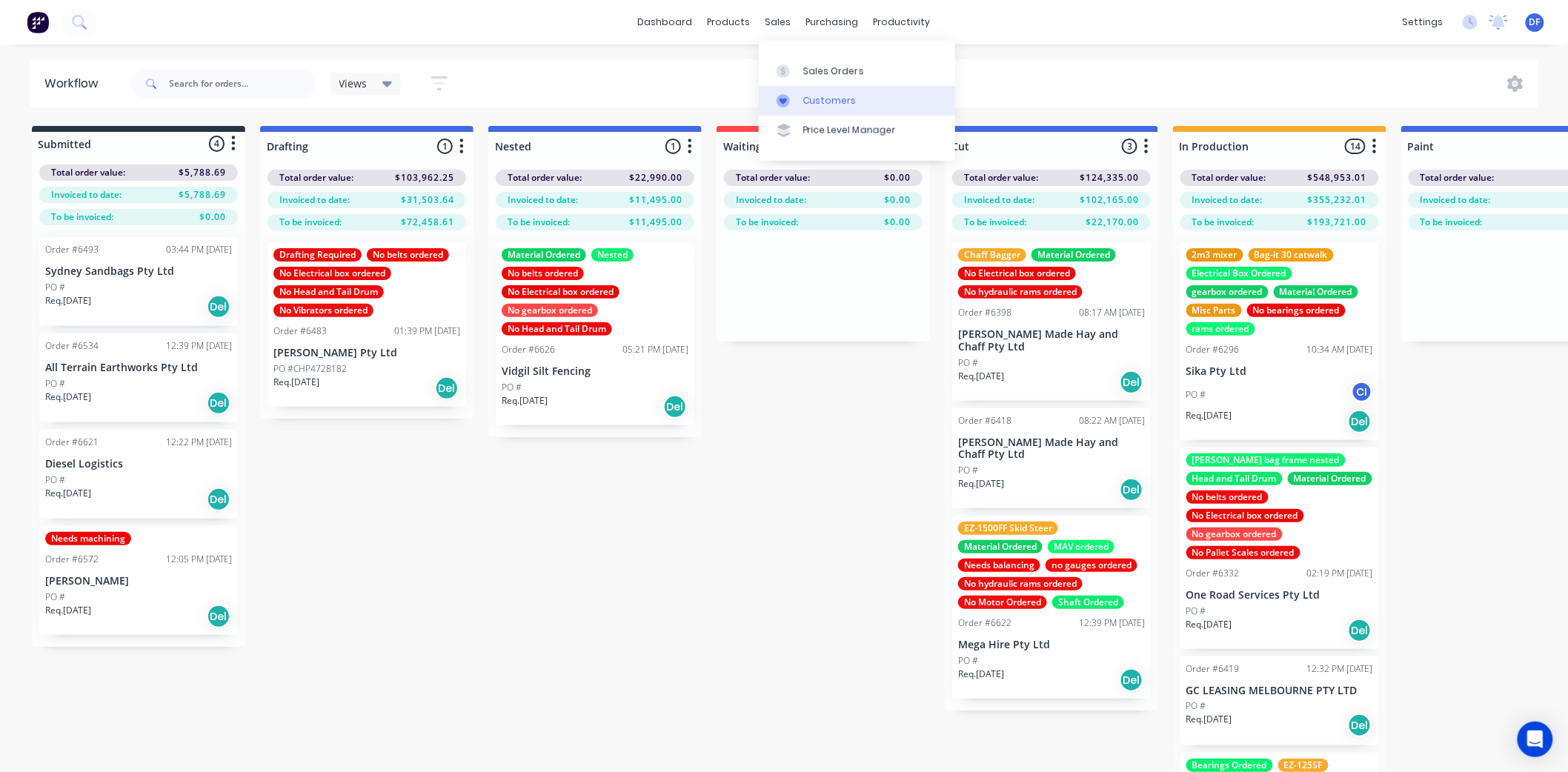
click at [839, 97] on div "Customers" at bounding box center [830, 100] width 53 height 13
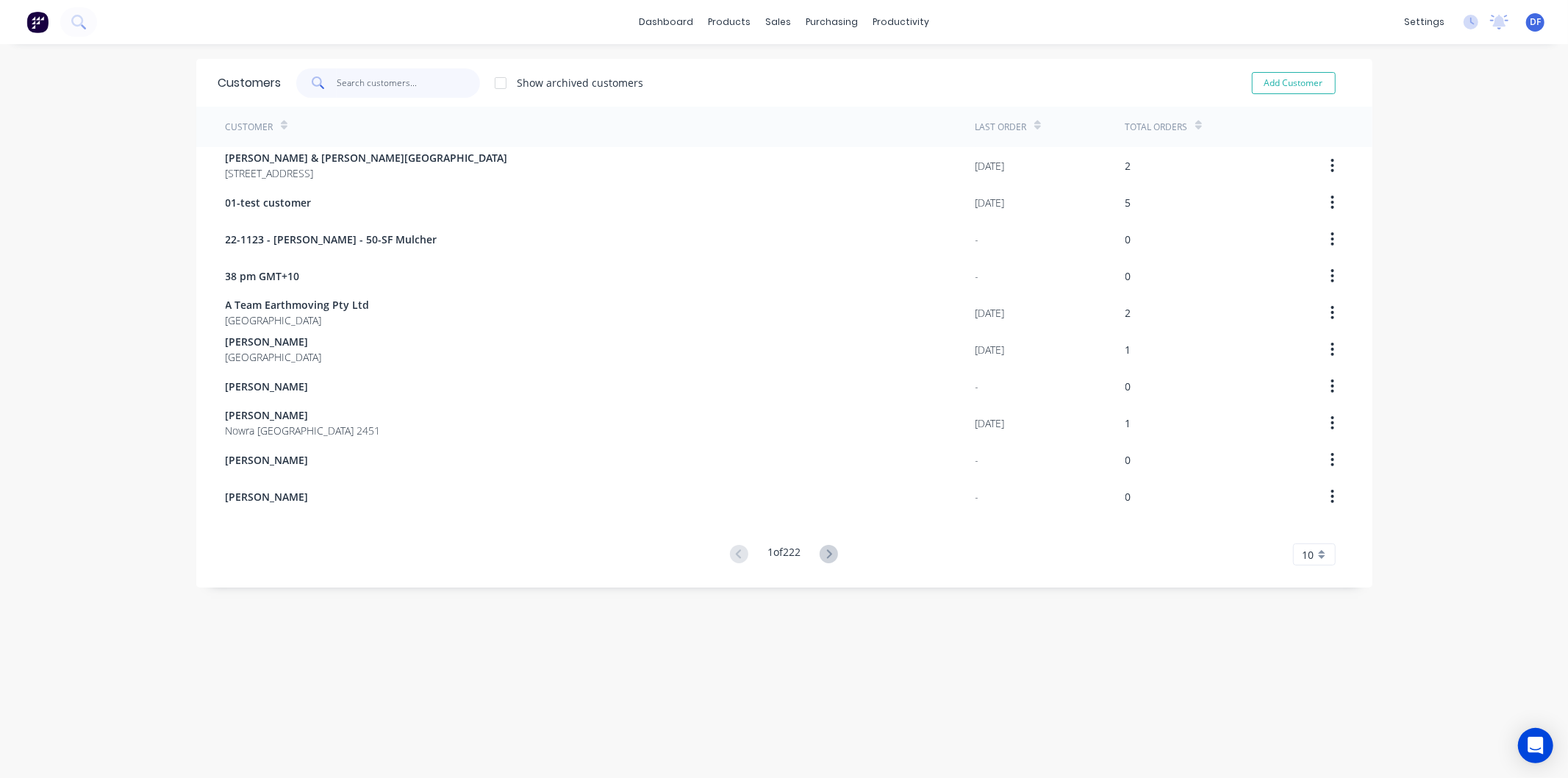
click at [360, 86] on input "text" at bounding box center [408, 83] width 143 height 30
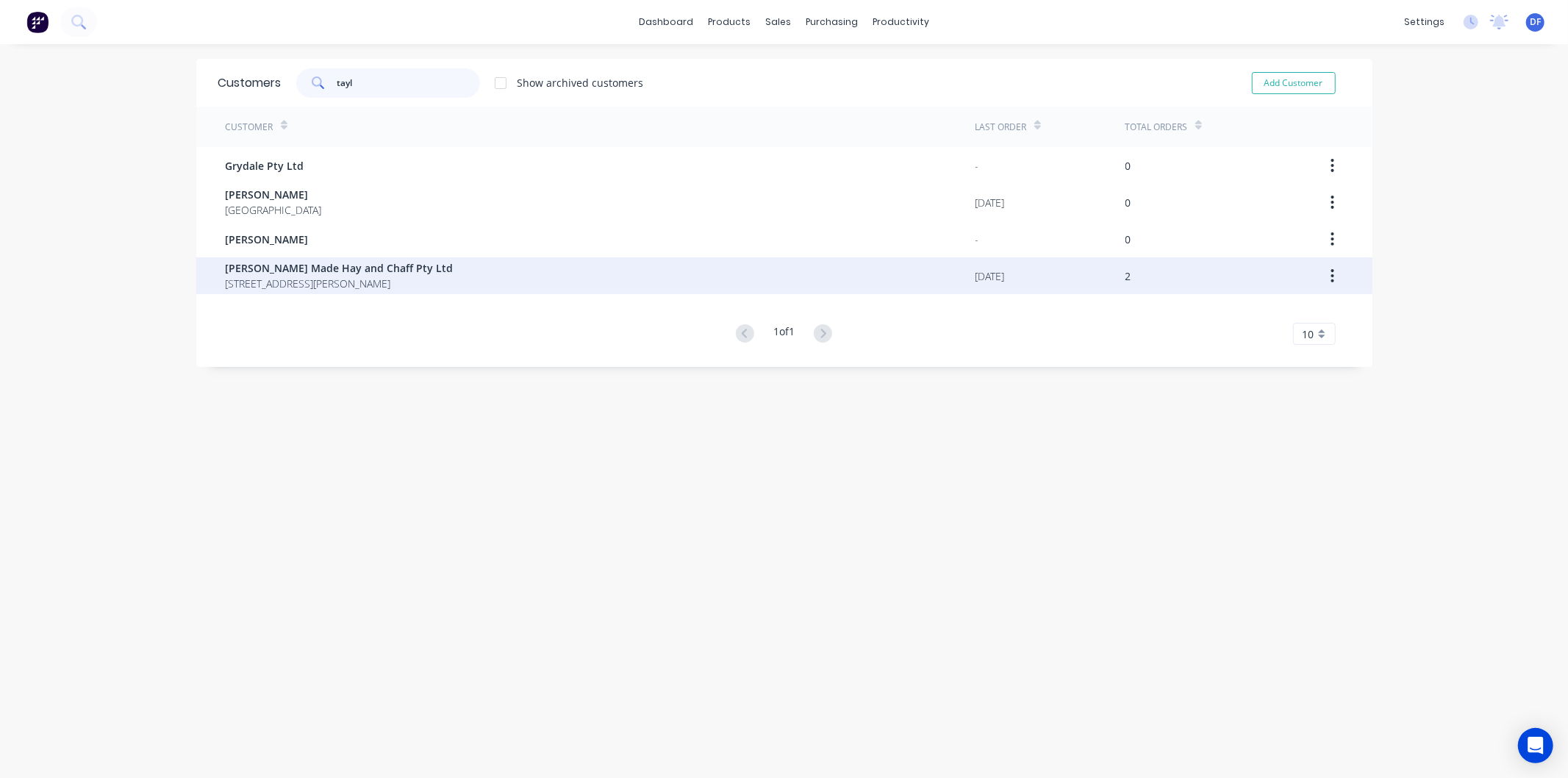
type input "tayl"
click at [306, 266] on span "[PERSON_NAME] Made Hay and Chaff Pty Ltd" at bounding box center [339, 268] width 228 height 16
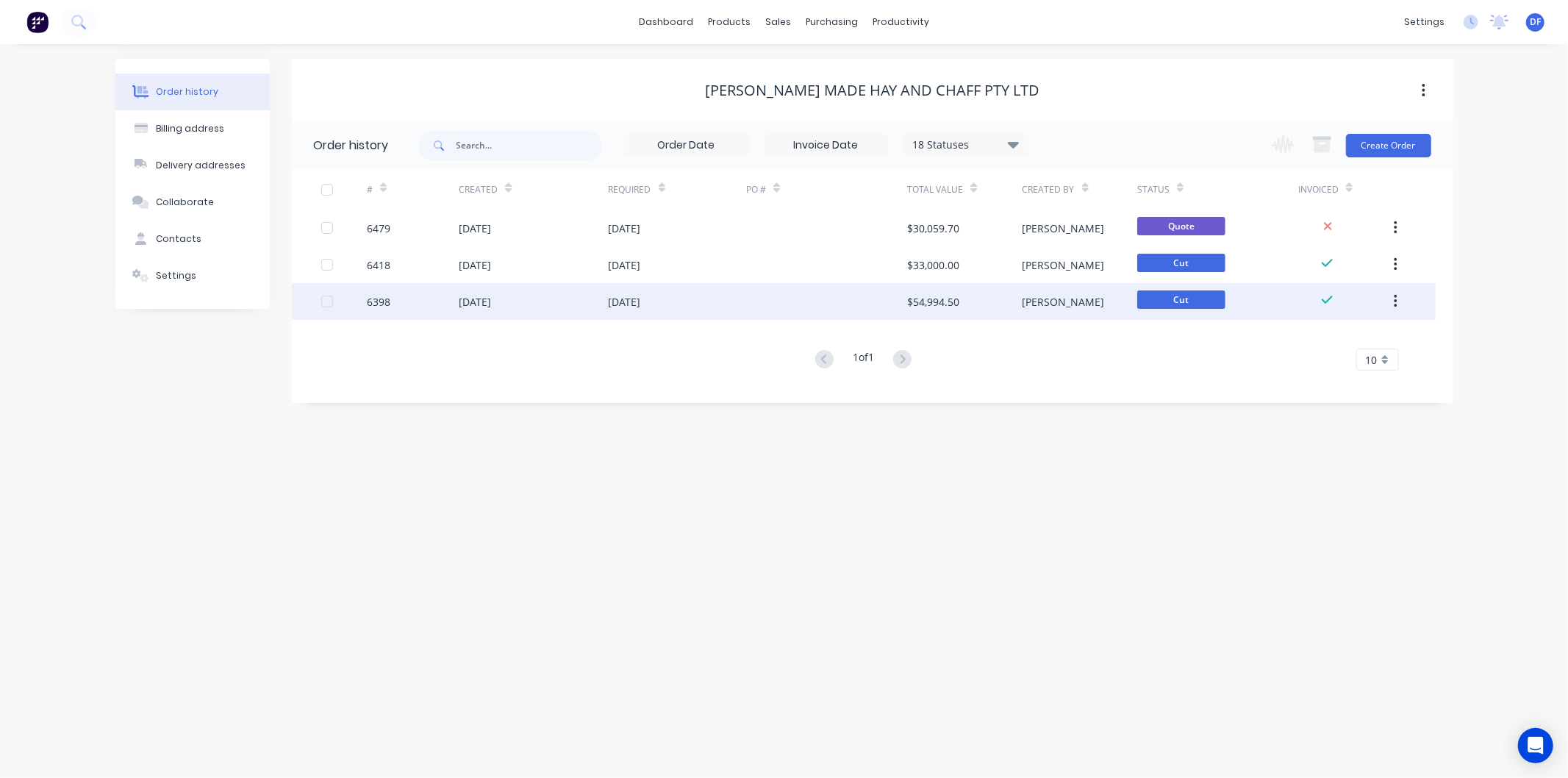
click at [934, 298] on div "$54,994.50" at bounding box center [933, 302] width 52 height 16
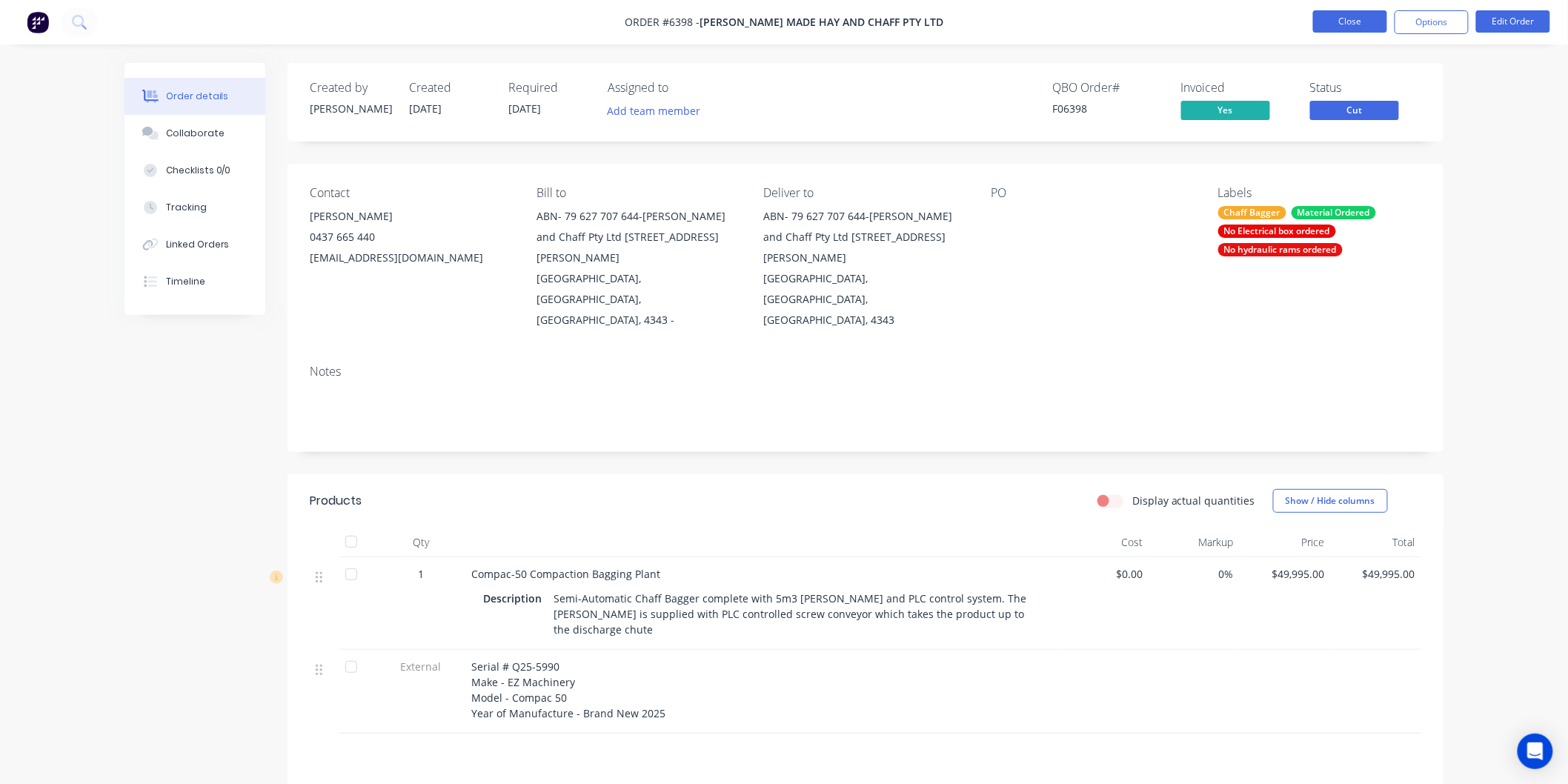
click at [1340, 20] on button "Close" at bounding box center [1350, 21] width 74 height 22
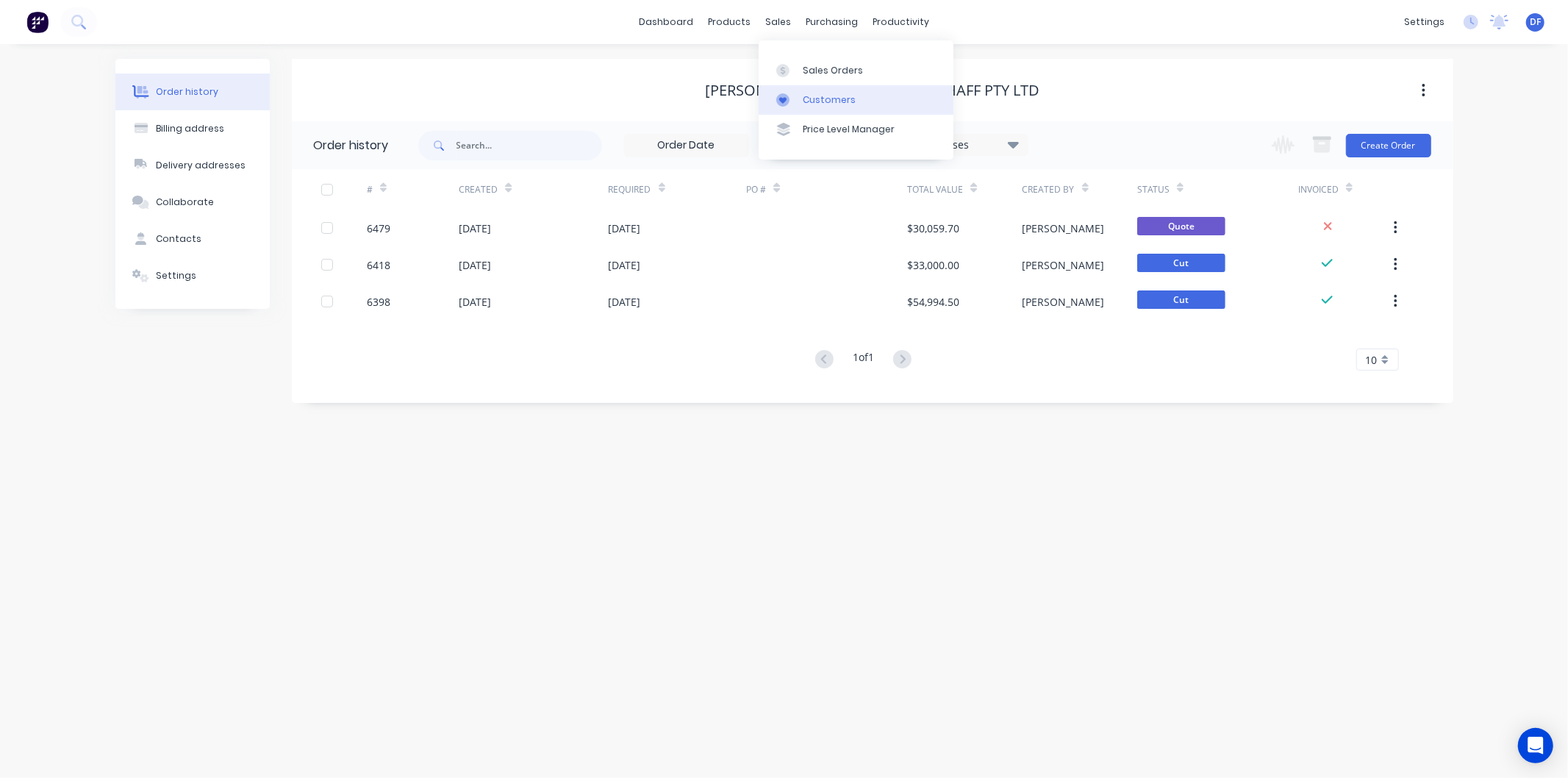
click at [828, 100] on div "Customers" at bounding box center [829, 100] width 53 height 13
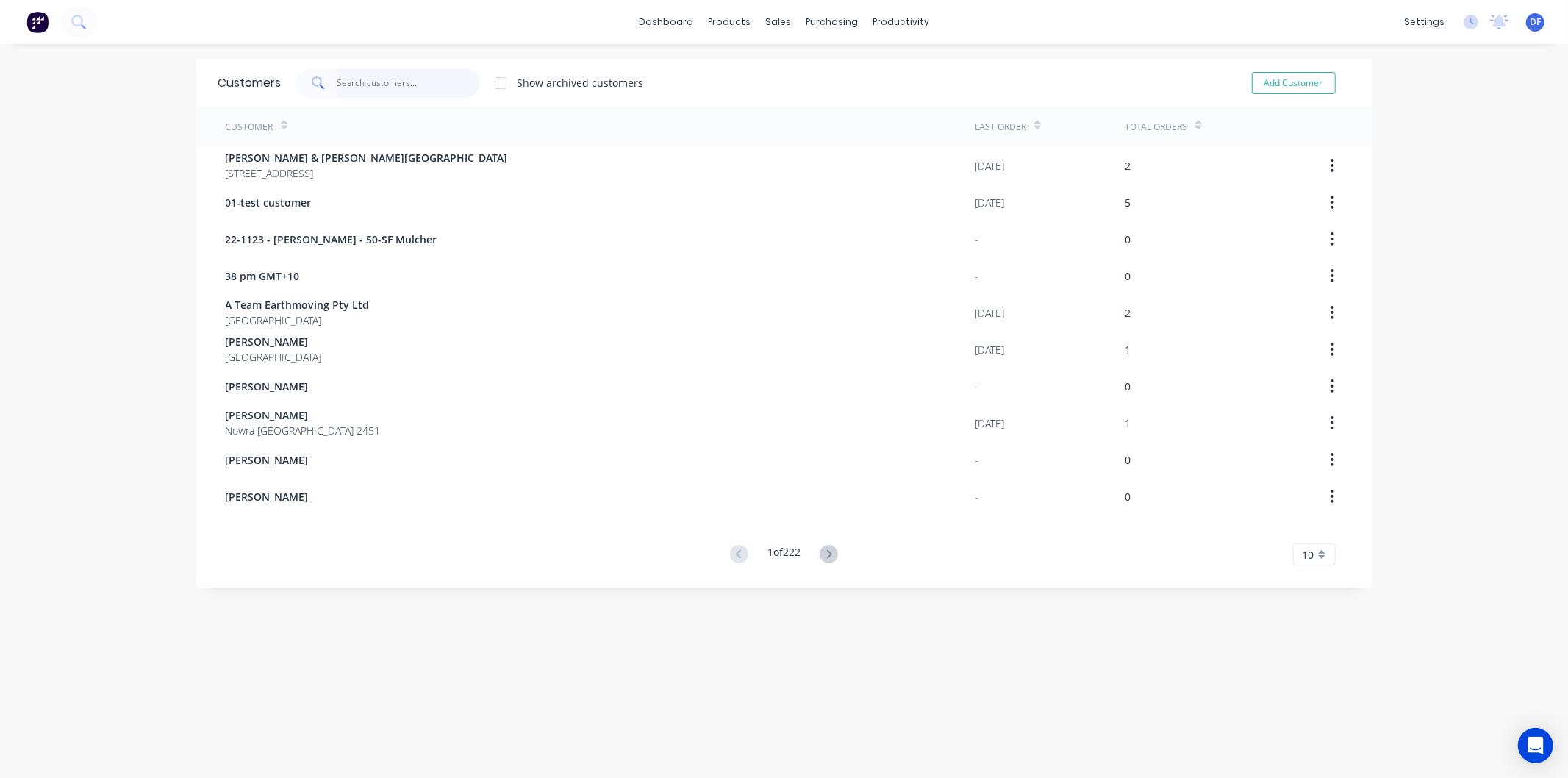
click at [369, 77] on input "text" at bounding box center [408, 83] width 143 height 30
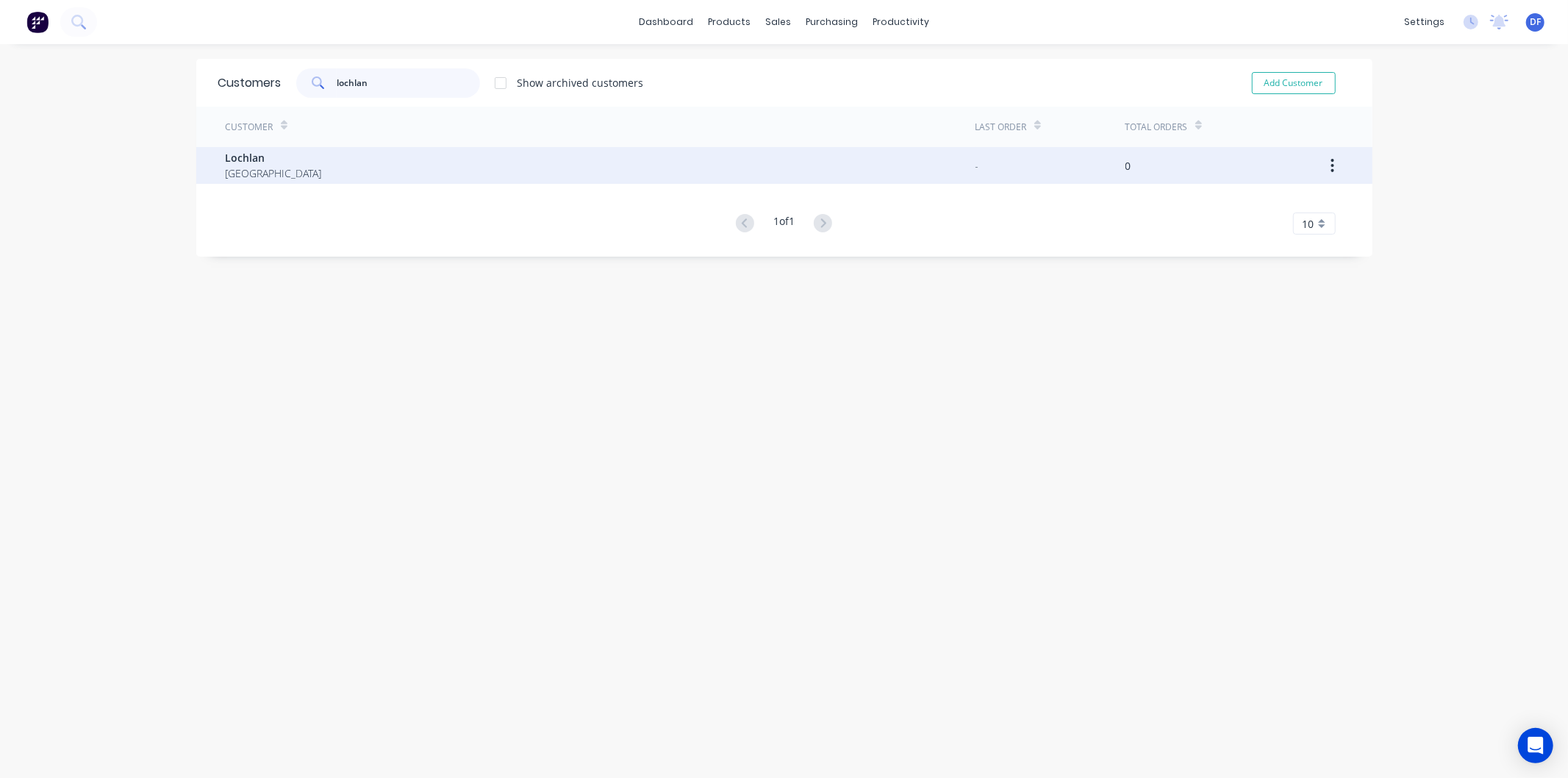
type input "lochlan"
click at [258, 158] on span "Lochlan" at bounding box center [274, 158] width 96 height 16
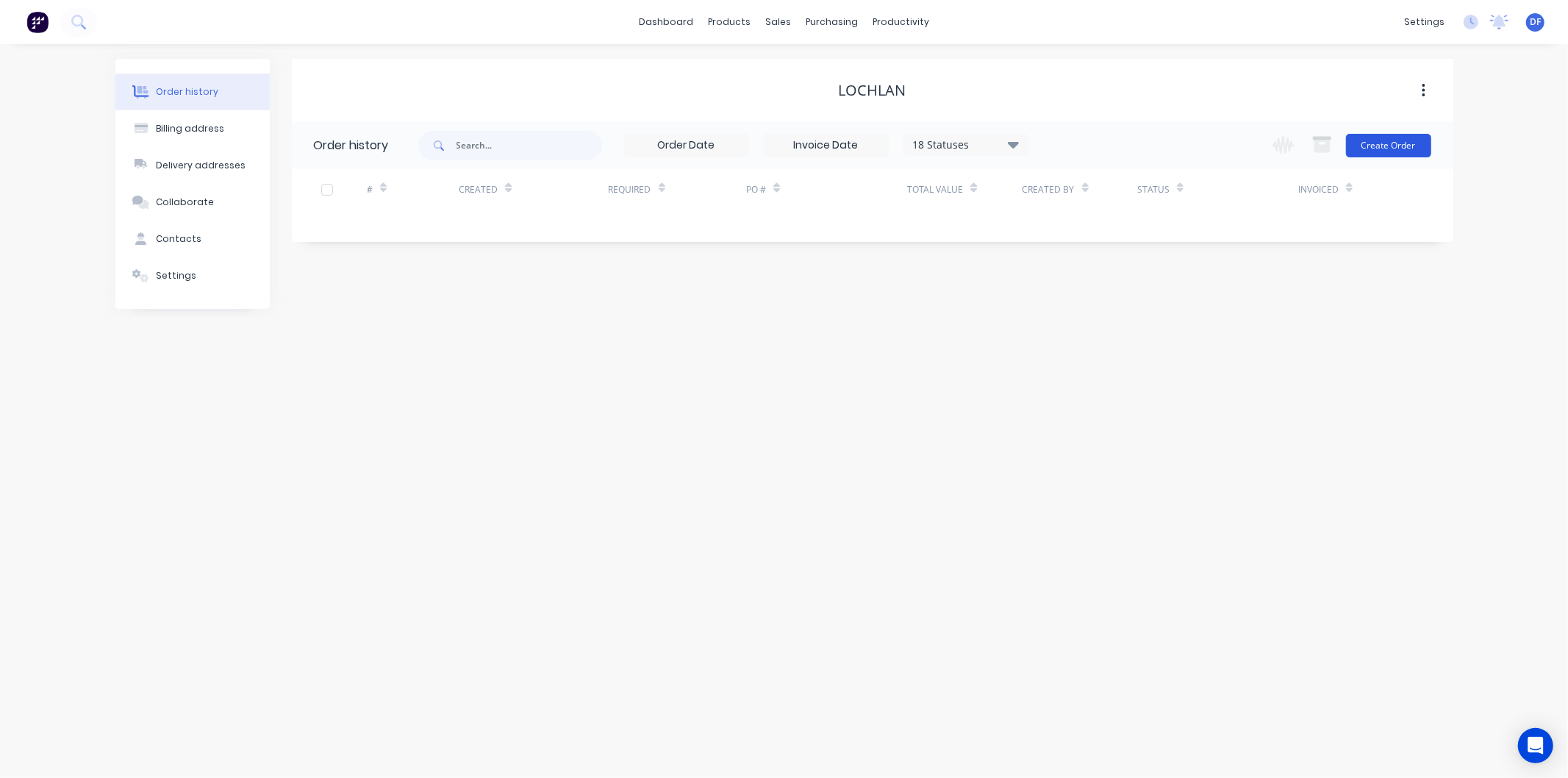
click at [1392, 148] on button "Create Order" at bounding box center [1389, 145] width 86 height 23
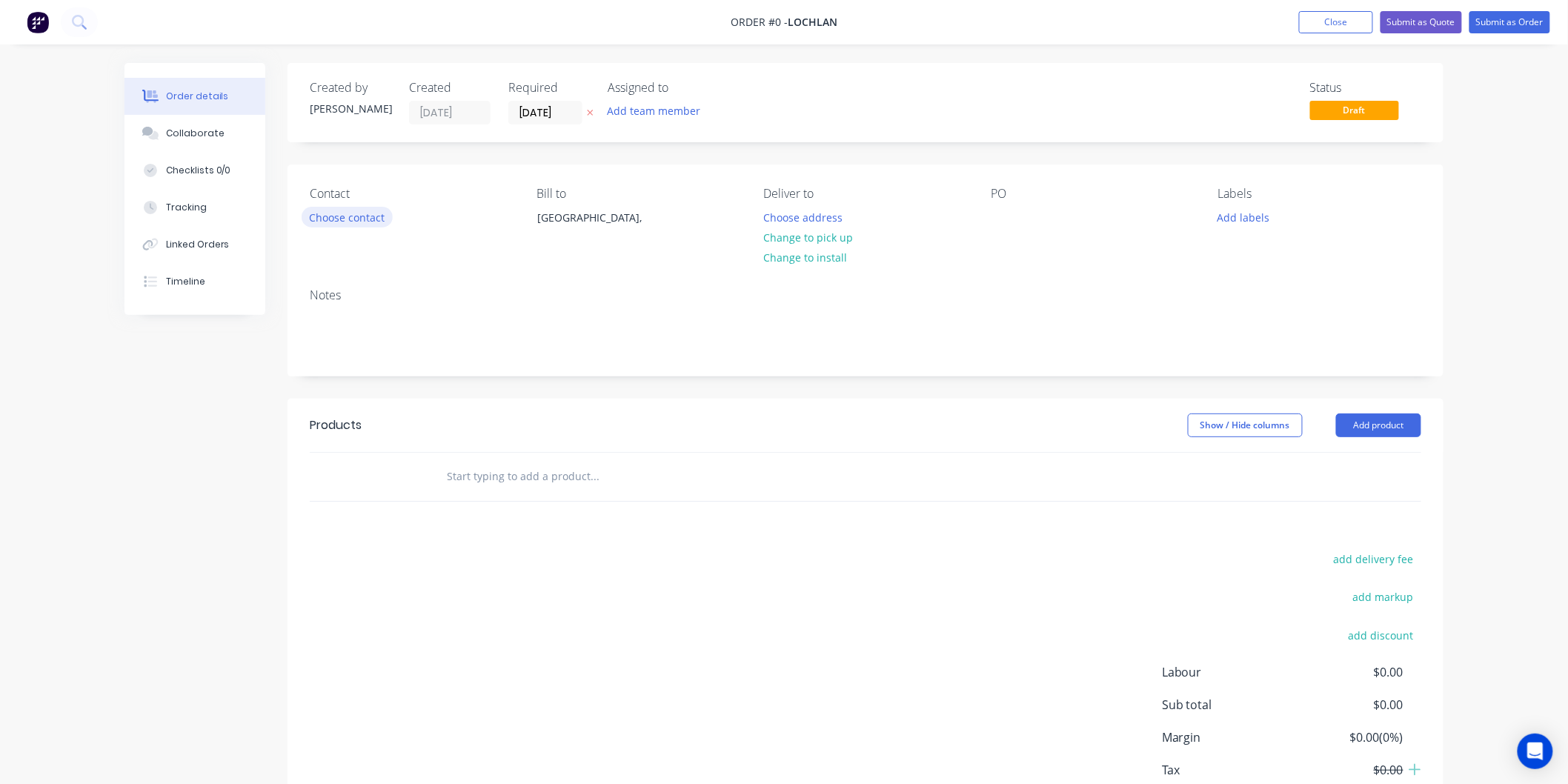
click at [342, 219] on button "Choose contact" at bounding box center [347, 217] width 91 height 20
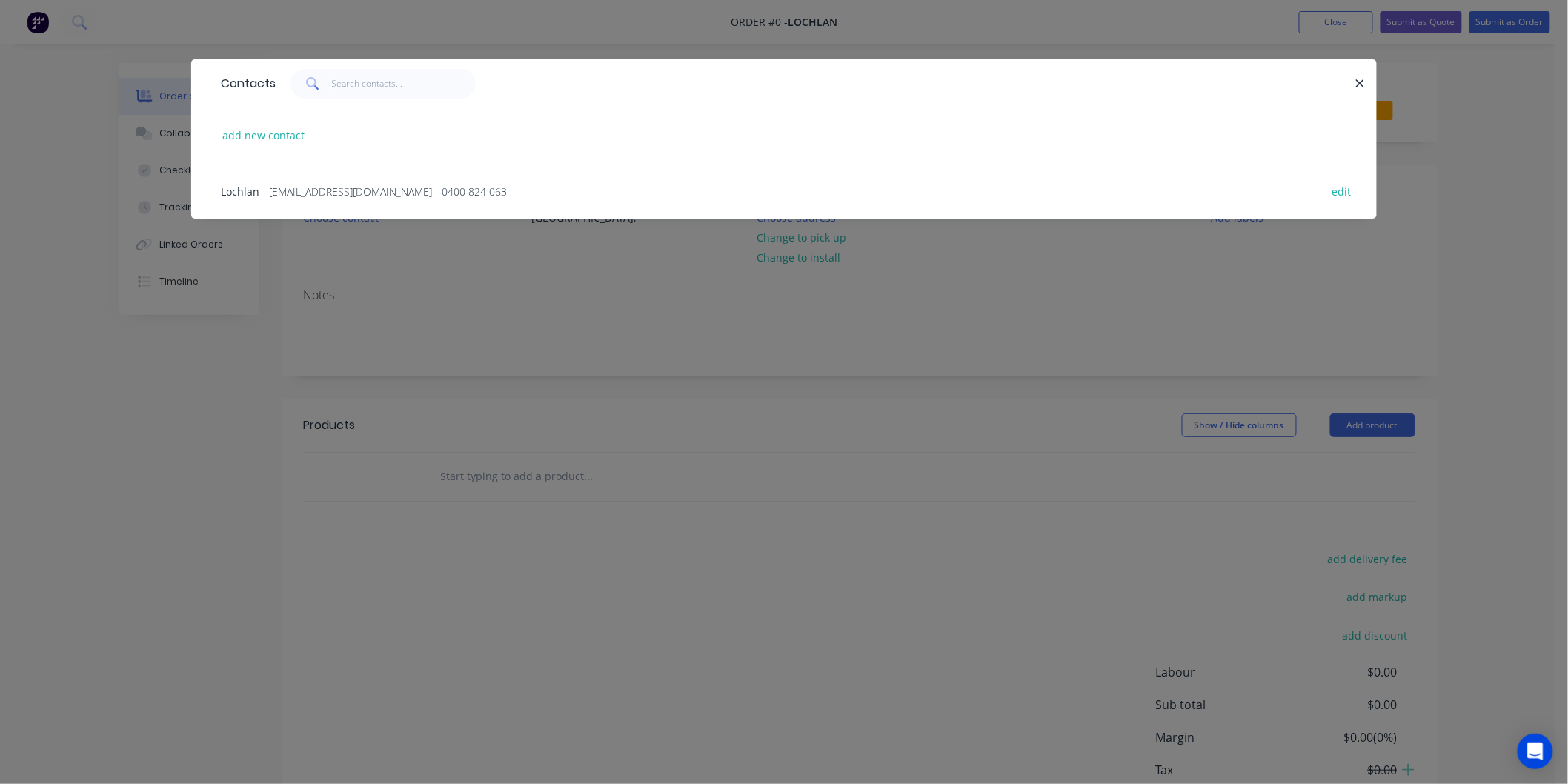
click at [345, 184] on span "- [EMAIL_ADDRESS][DOMAIN_NAME] - 0400 824 063" at bounding box center [385, 191] width 245 height 14
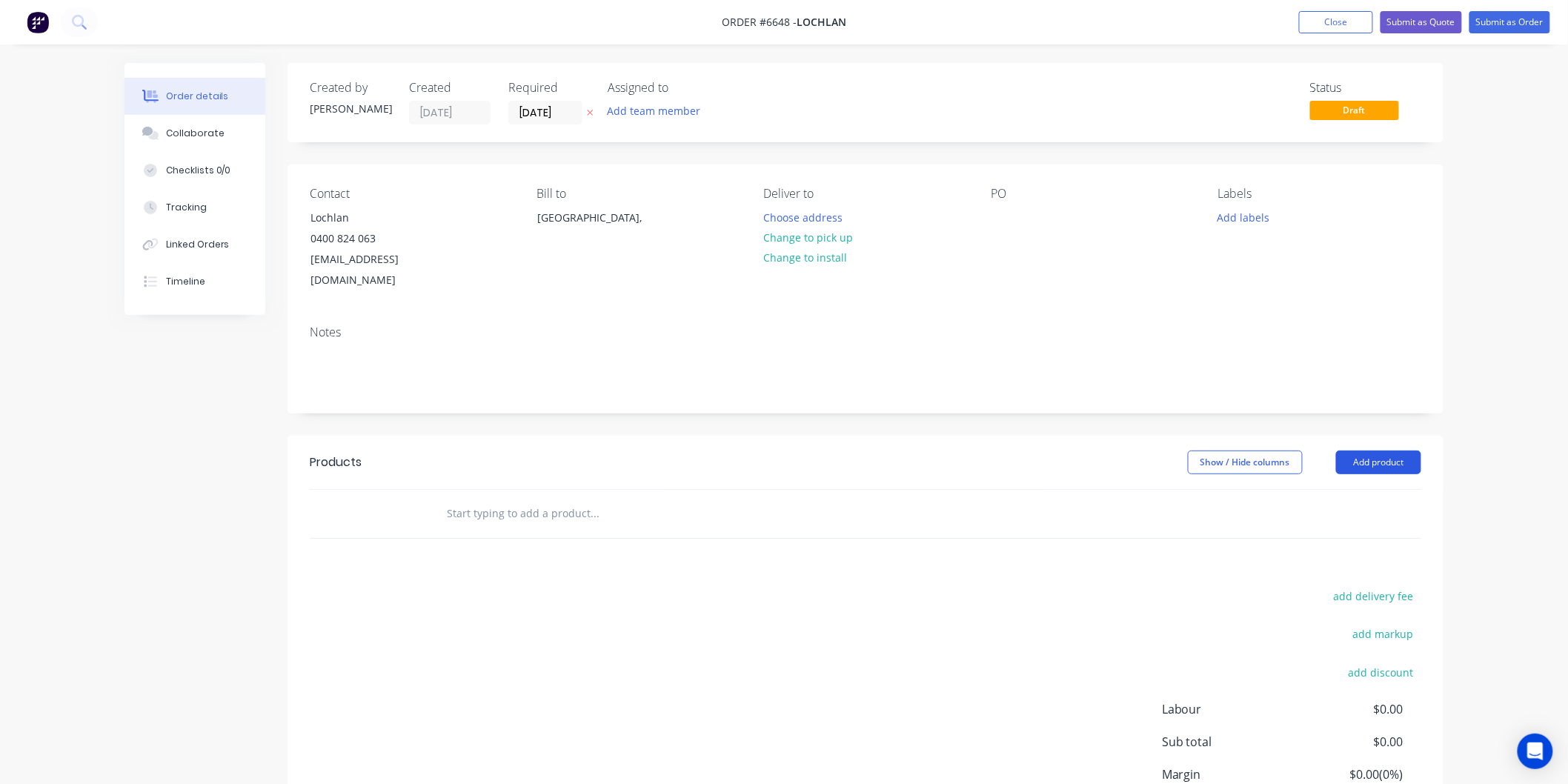
click at [1402, 451] on button "Add product" at bounding box center [1378, 463] width 85 height 24
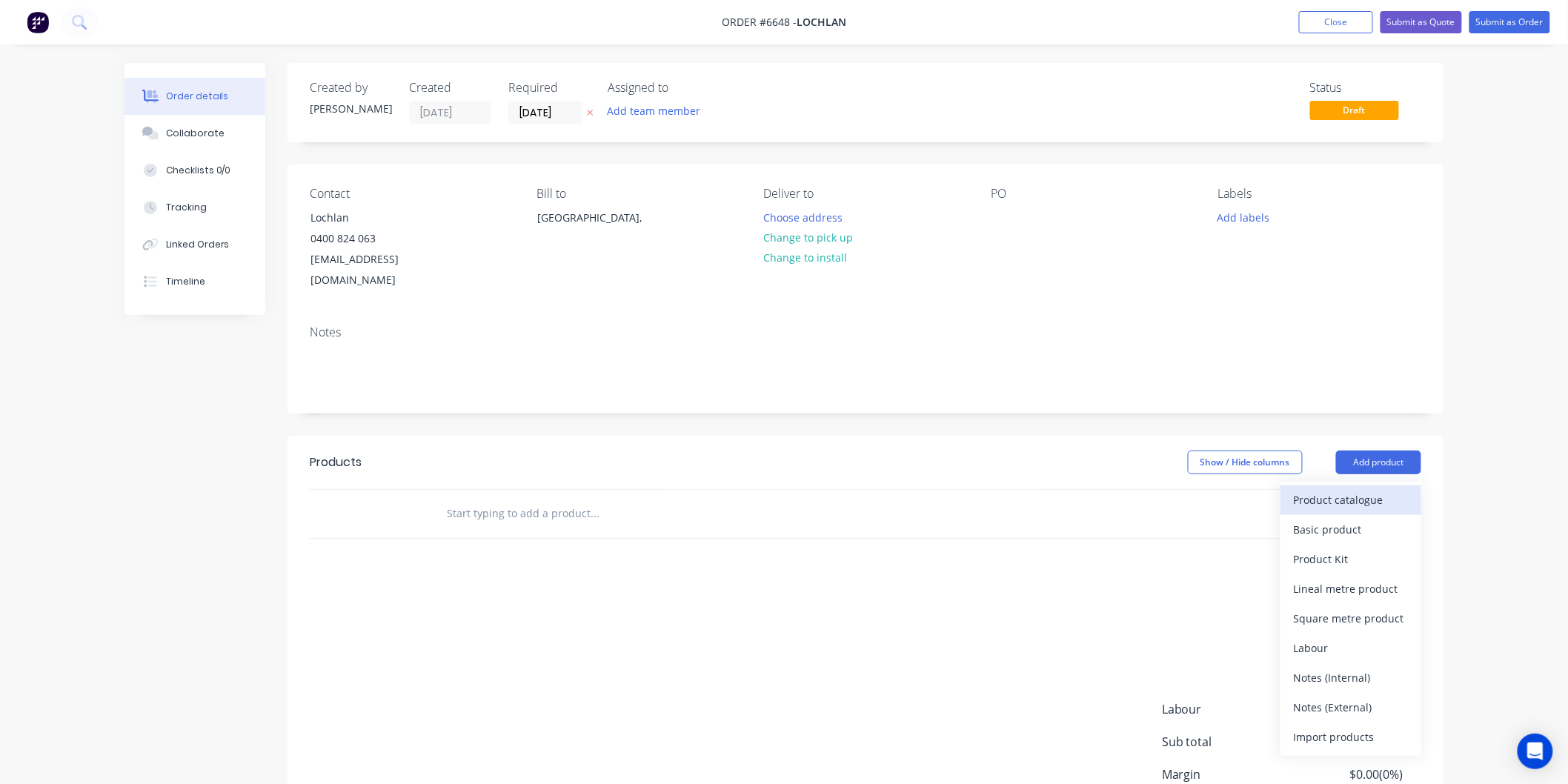
click at [1340, 489] on div "Product catalogue" at bounding box center [1351, 499] width 114 height 21
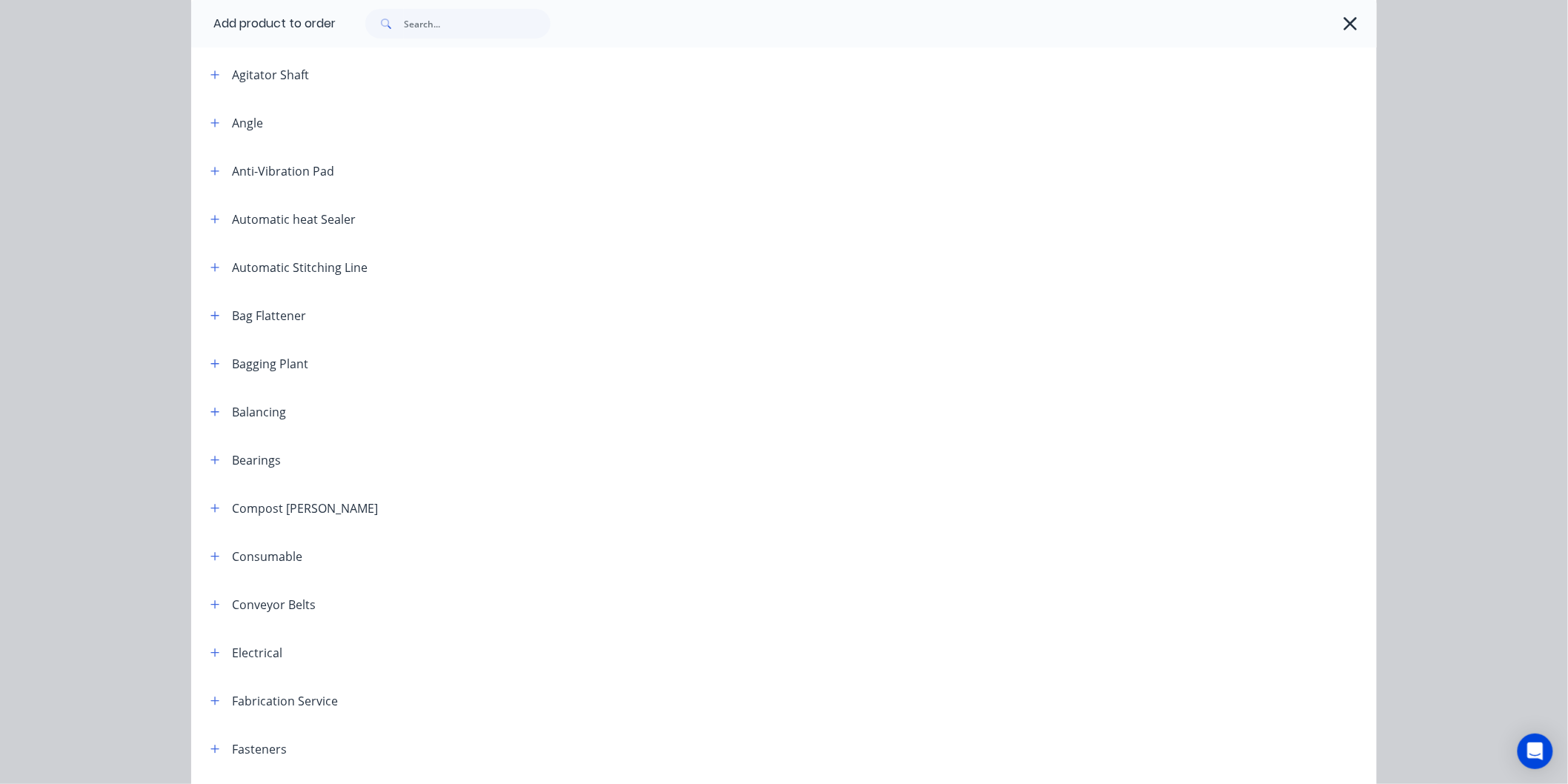
scroll to position [165, 0]
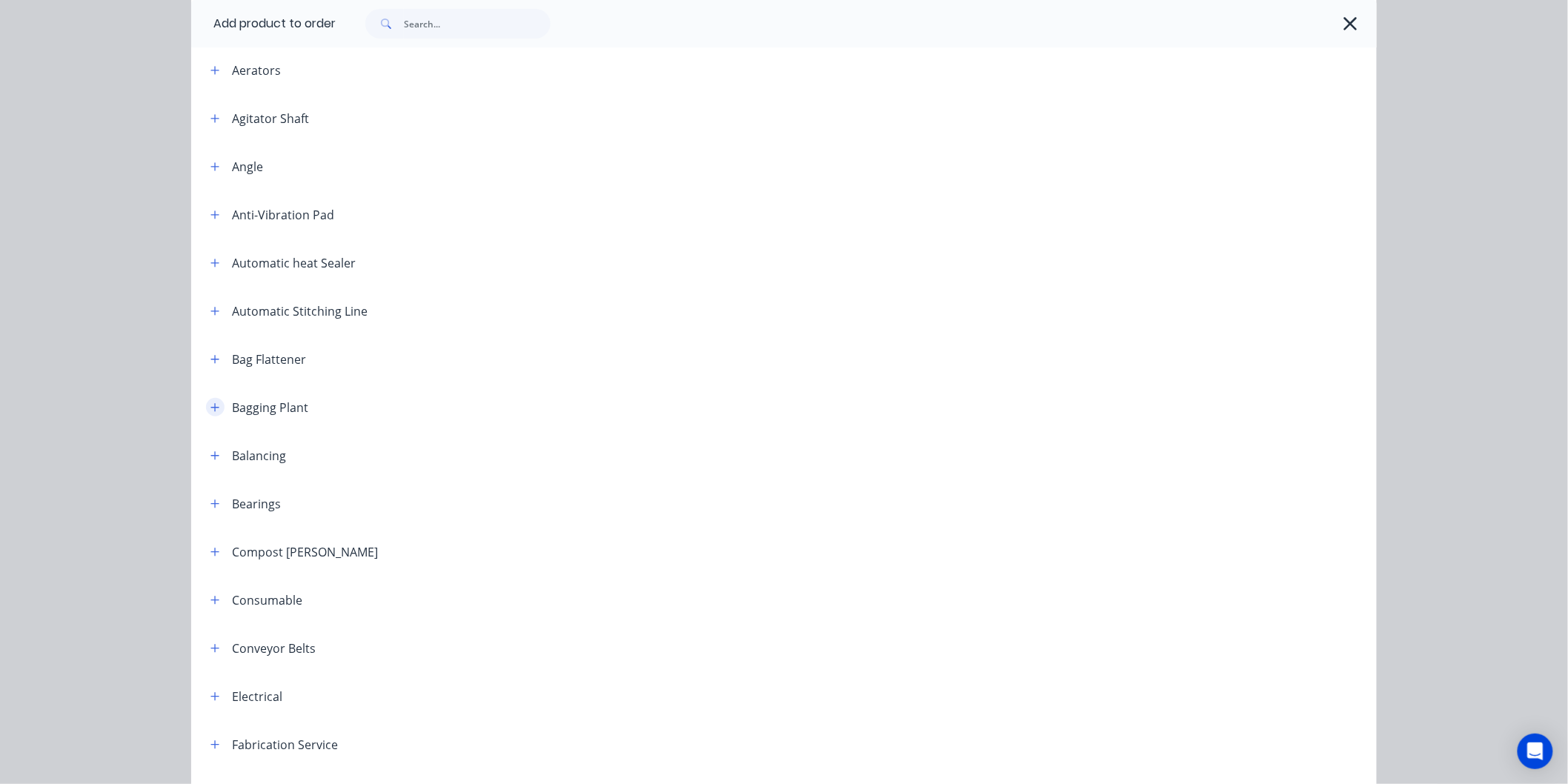
click at [209, 400] on button "button" at bounding box center [216, 408] width 19 height 19
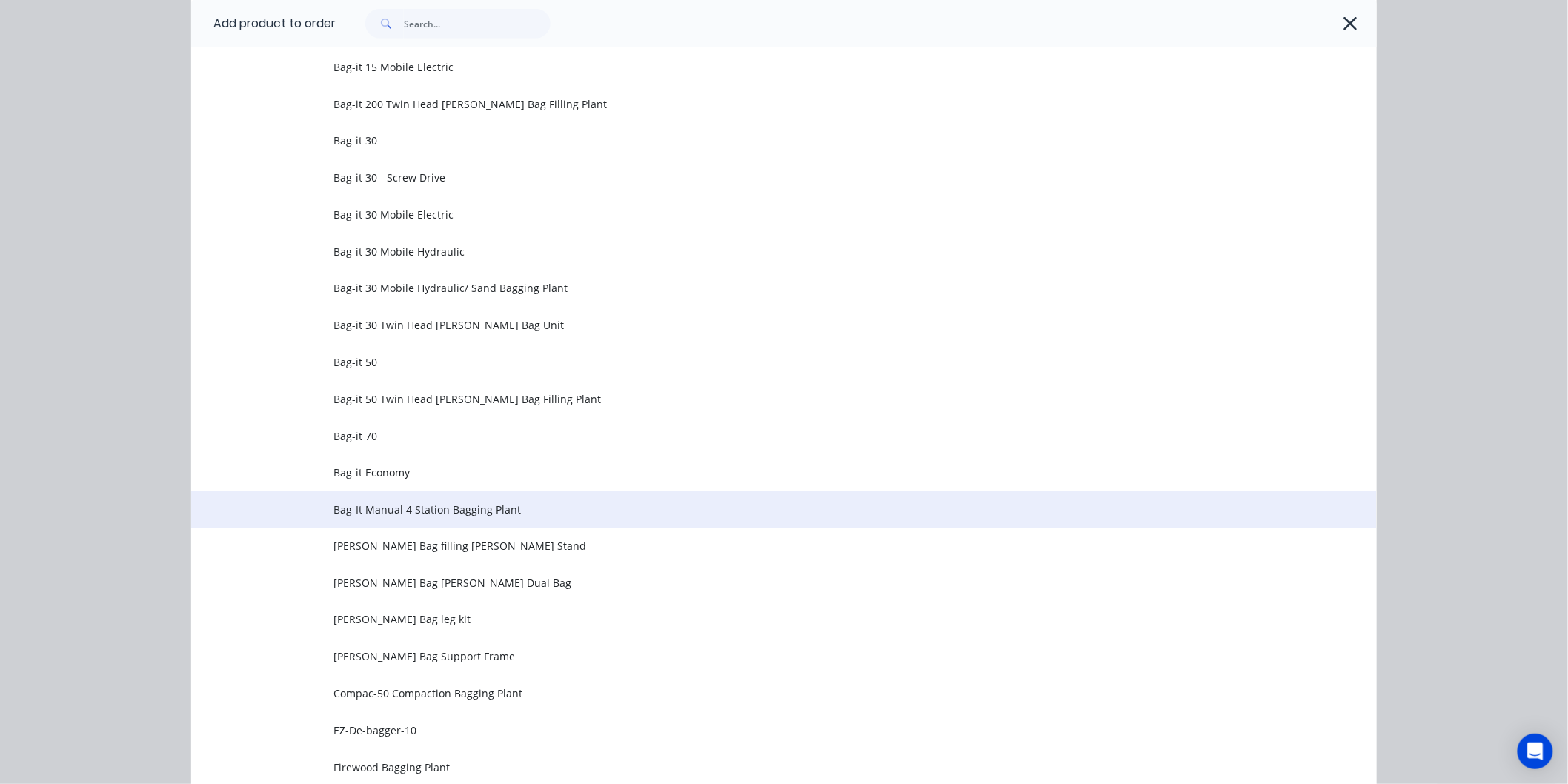
scroll to position [741, 0]
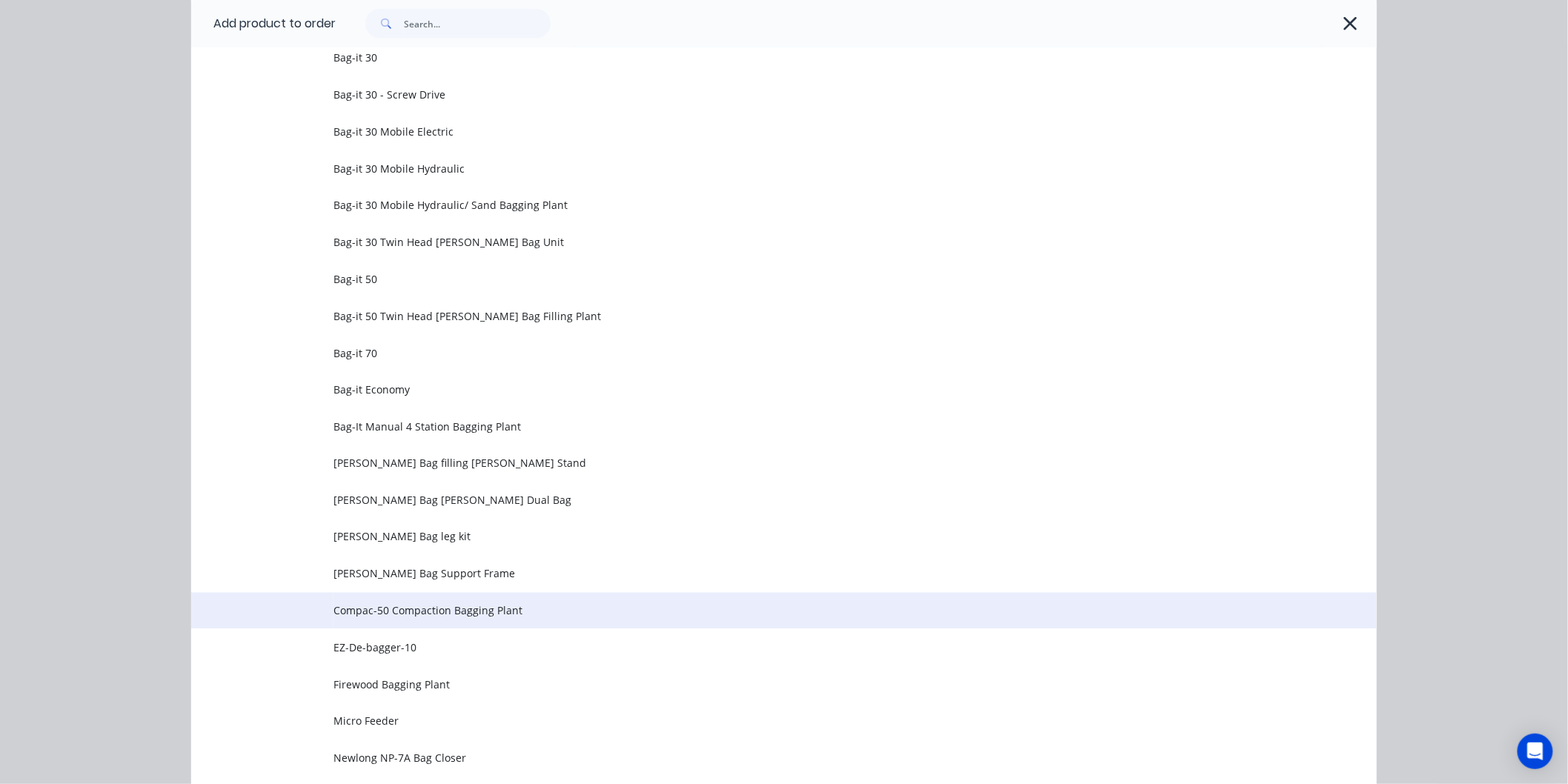
click at [472, 606] on span "Compac-50 Compaction Bagging Plant" at bounding box center [750, 611] width 834 height 16
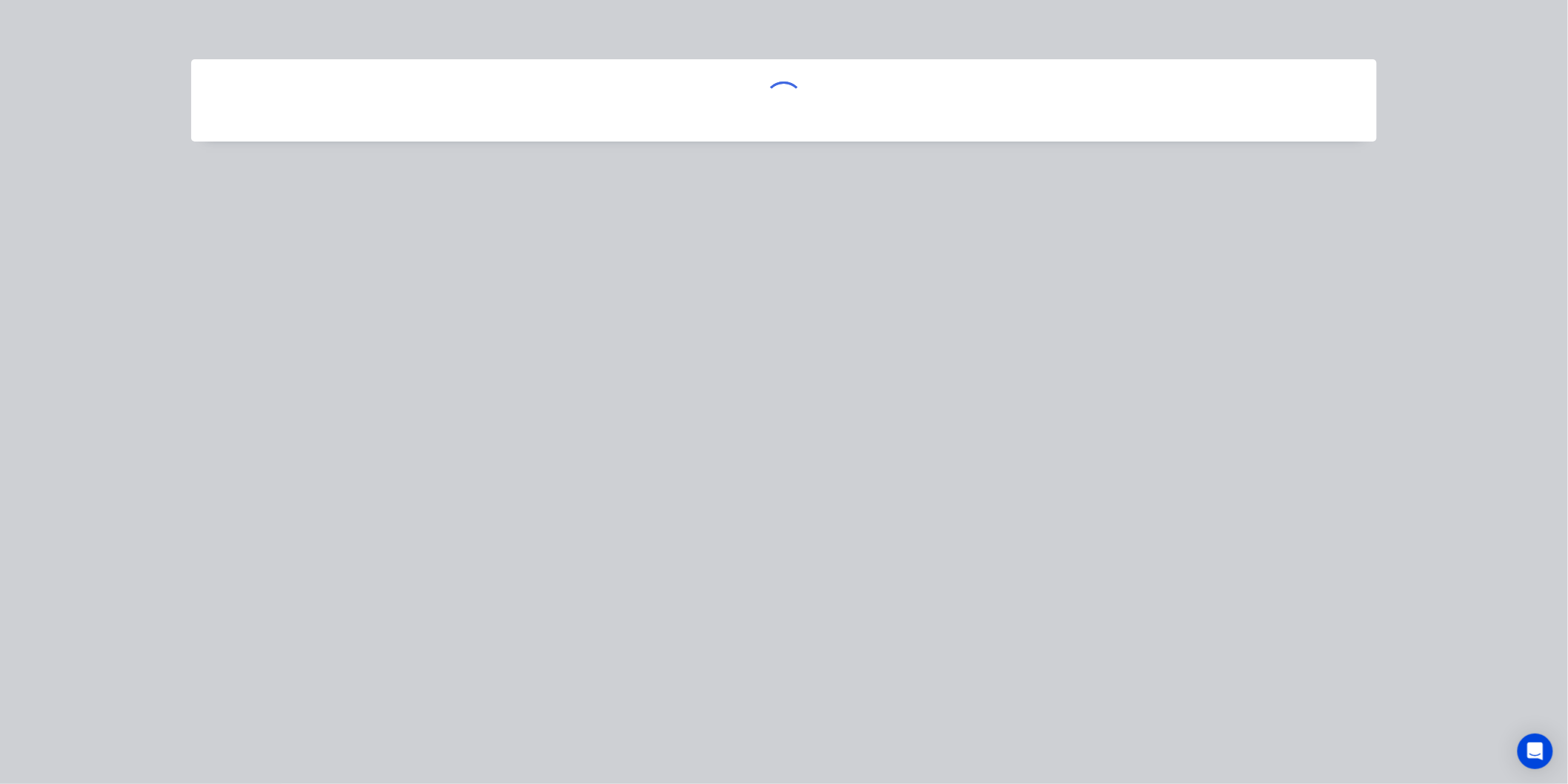
scroll to position [0, 0]
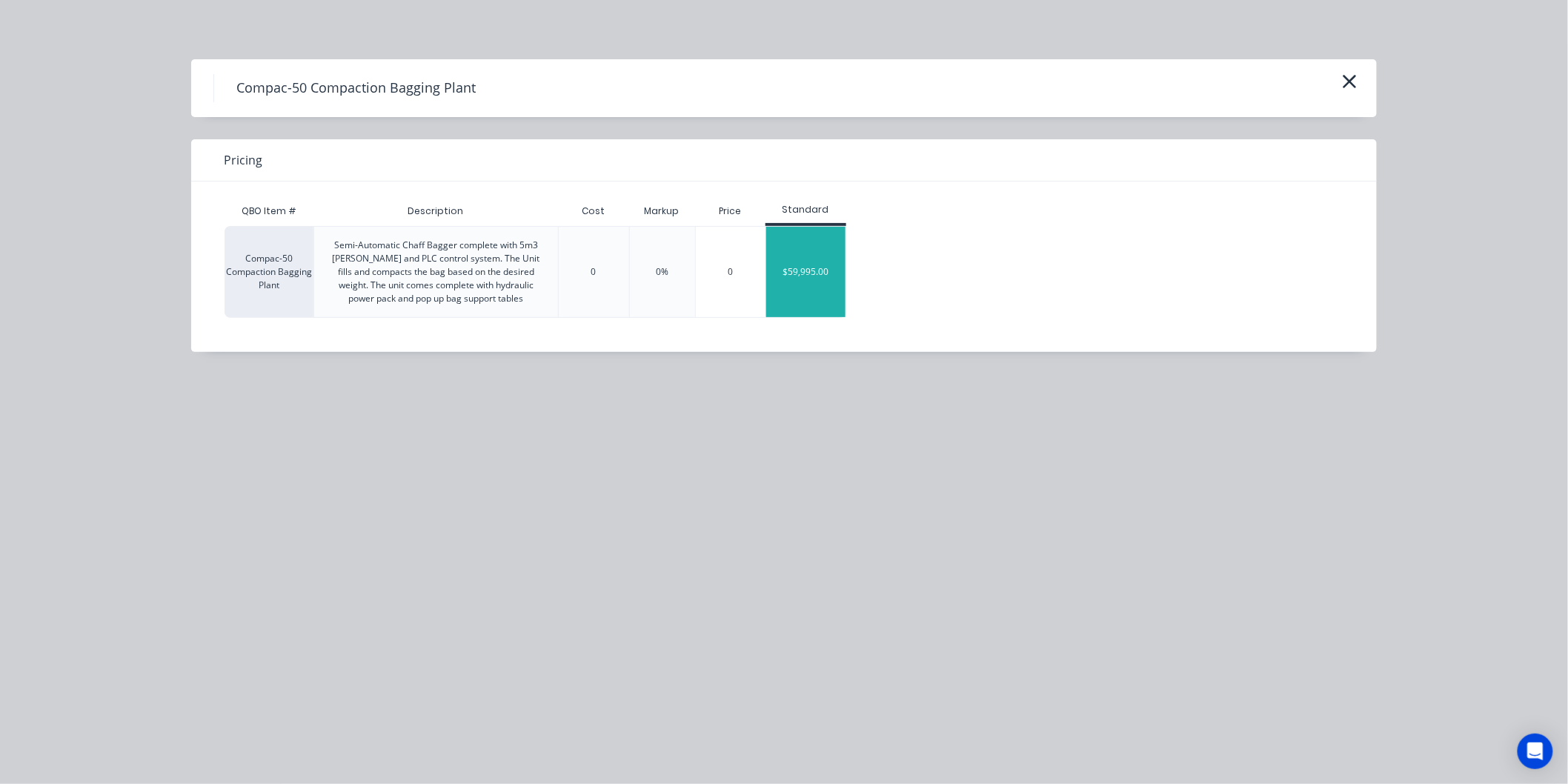
click at [809, 273] on div "$59,995.00" at bounding box center [805, 271] width 79 height 90
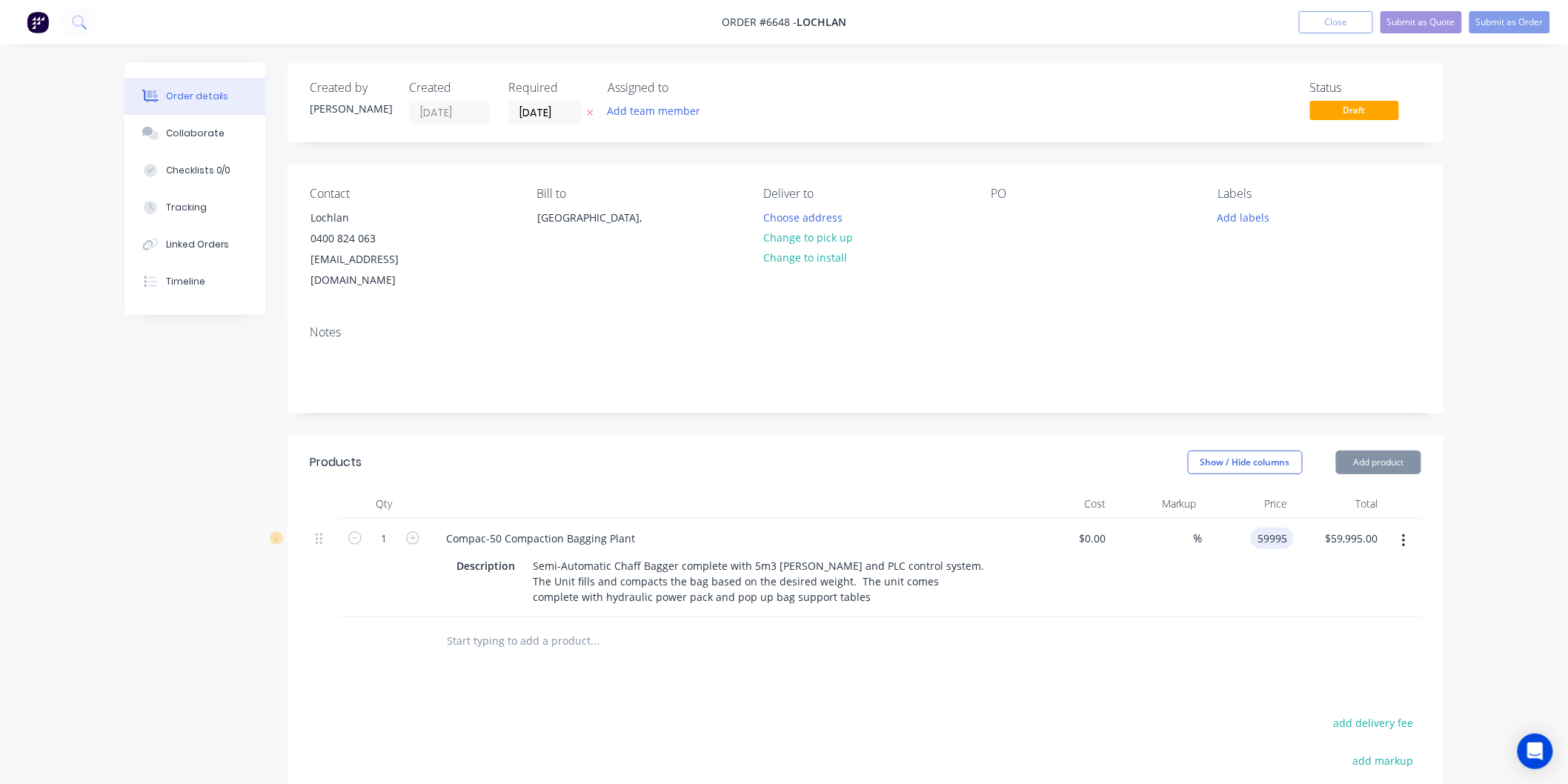
click at [1246, 519] on div "59995 59995" at bounding box center [1248, 568] width 91 height 99
click at [1265, 528] on input "59995" at bounding box center [1275, 538] width 37 height 21
type input "$79,995.00"
click at [1256, 539] on div "$79,995.00 $79,995.00" at bounding box center [1248, 568] width 91 height 99
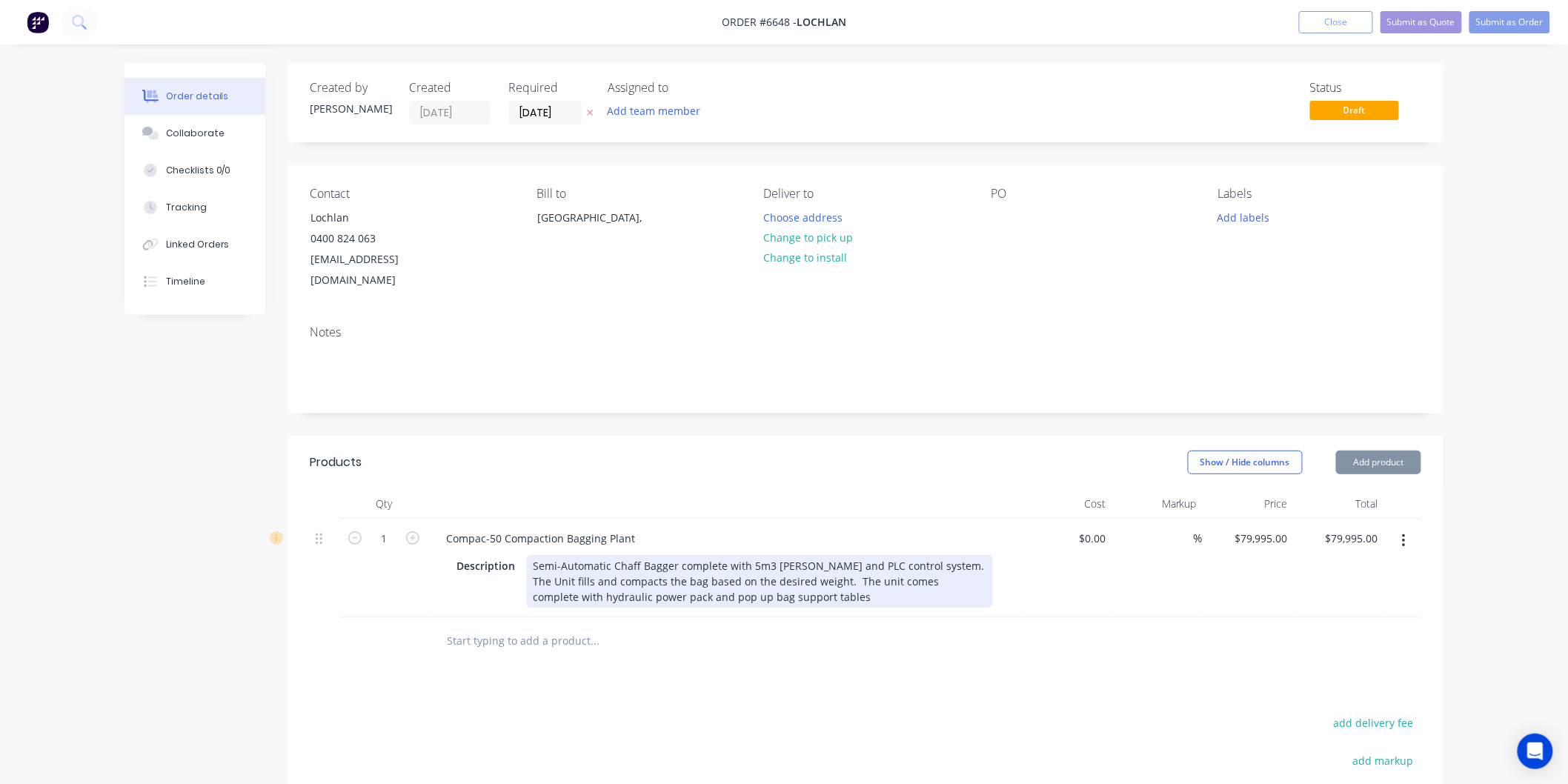
click at [804, 575] on div "Semi-Automatic Chaff Bagger complete with 5m3 [PERSON_NAME] and PLC control sys…" at bounding box center [760, 581] width 466 height 53
